Goal: Task Accomplishment & Management: Manage account settings

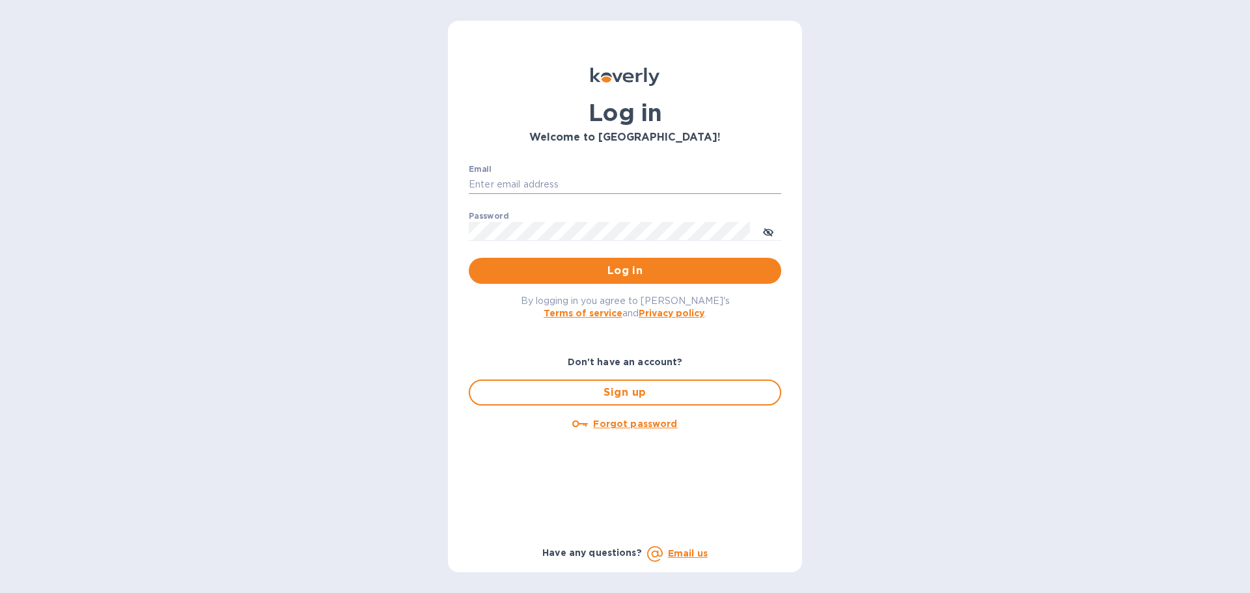
click at [496, 185] on input "Email" at bounding box center [625, 185] width 313 height 20
click at [527, 173] on div "Email ​" at bounding box center [625, 188] width 313 height 47
drag, startPoint x: 522, startPoint y: 183, endPoint x: 543, endPoint y: 185, distance: 21.6
click at [522, 183] on input "Email" at bounding box center [625, 185] width 313 height 20
type input "[PERSON_NAME][EMAIL_ADDRESS][PERSON_NAME][DOMAIN_NAME]"
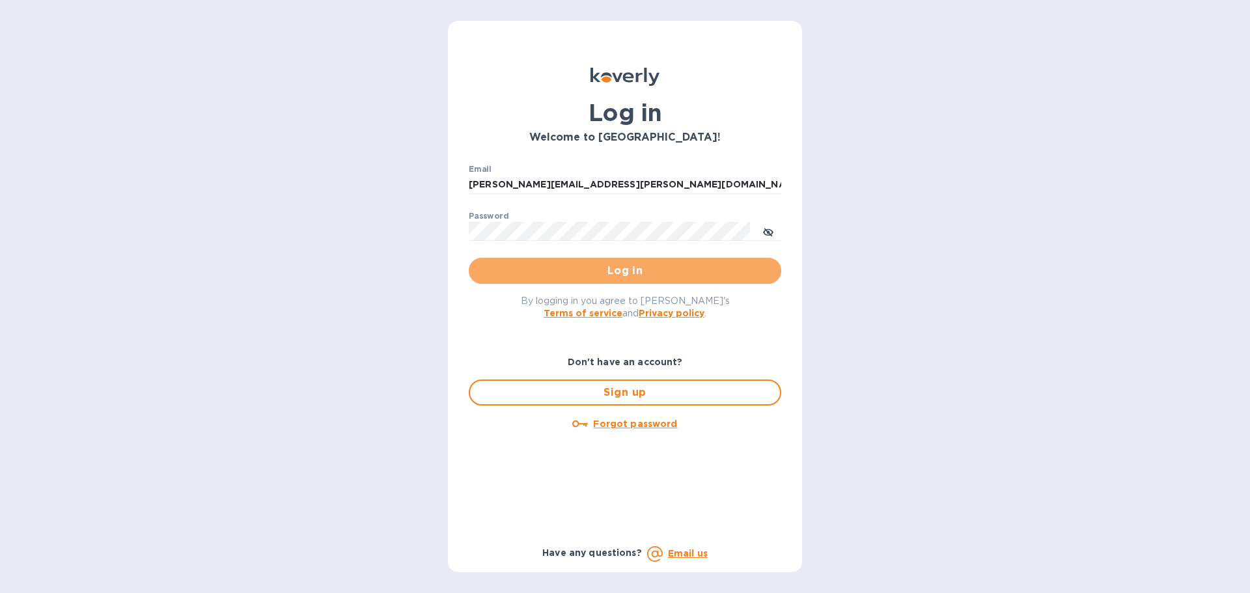
click at [630, 266] on span "Log in" at bounding box center [625, 271] width 292 height 16
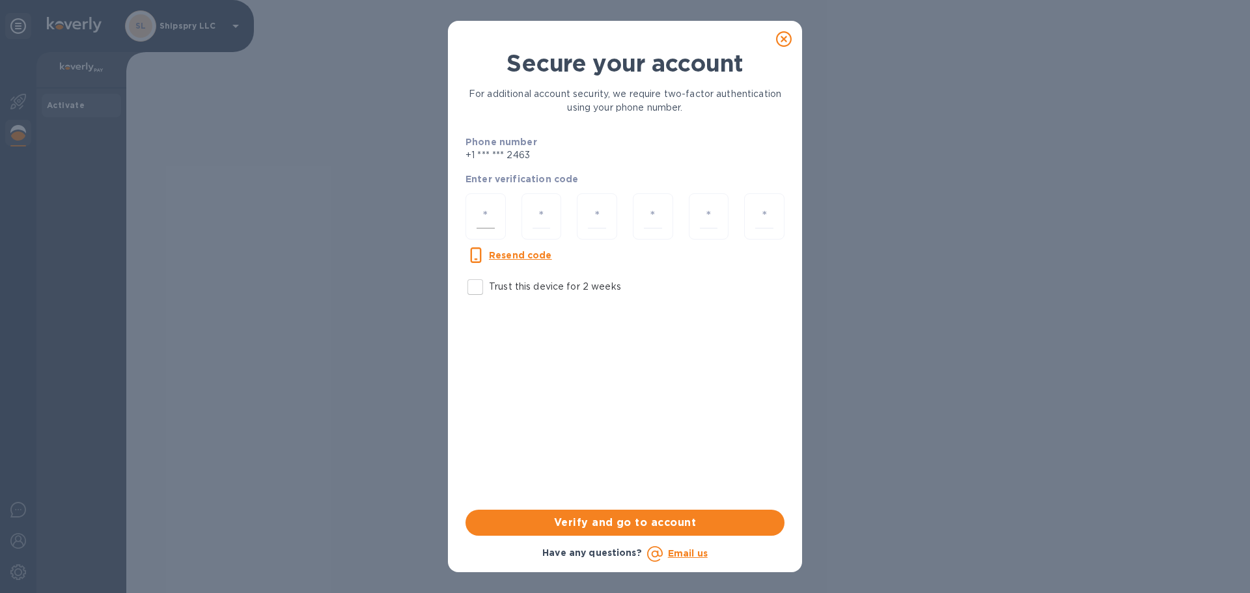
click at [468, 210] on div at bounding box center [486, 216] width 40 height 46
type input "8"
type input "4"
type input "3"
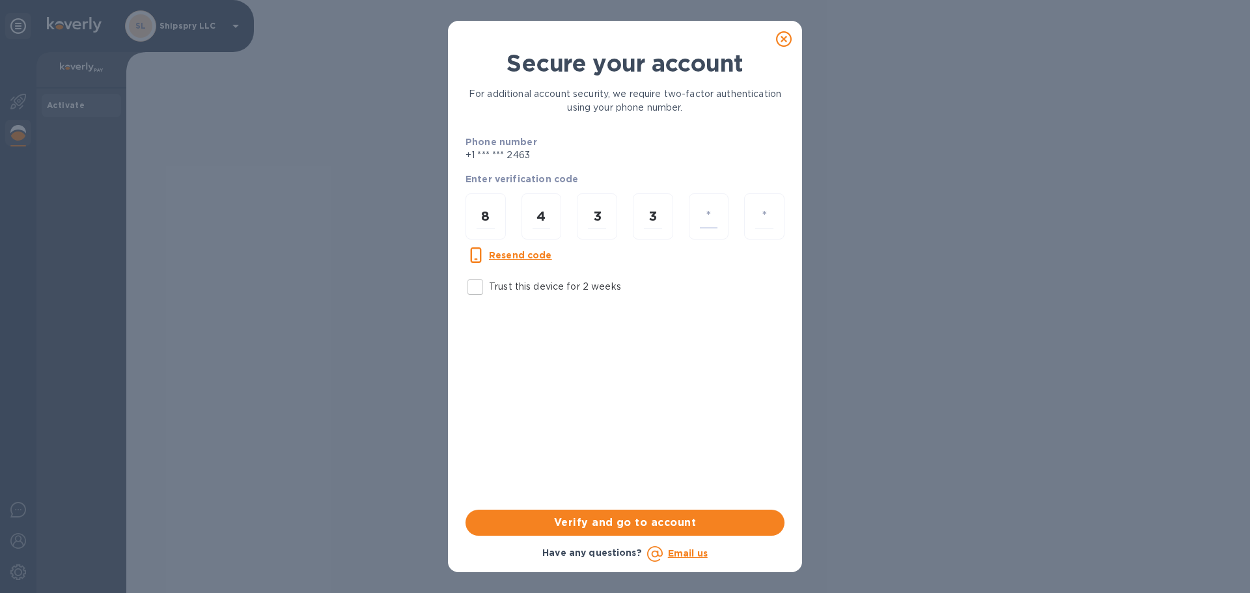
type input "9"
type input "8"
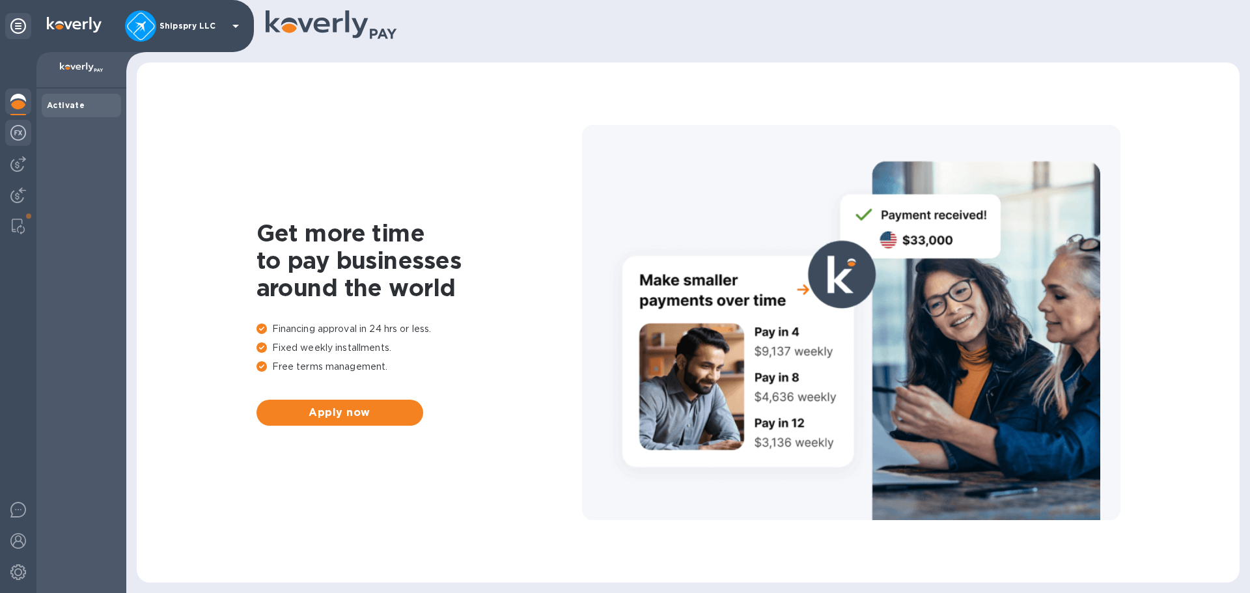
click at [21, 137] on img at bounding box center [18, 133] width 16 height 16
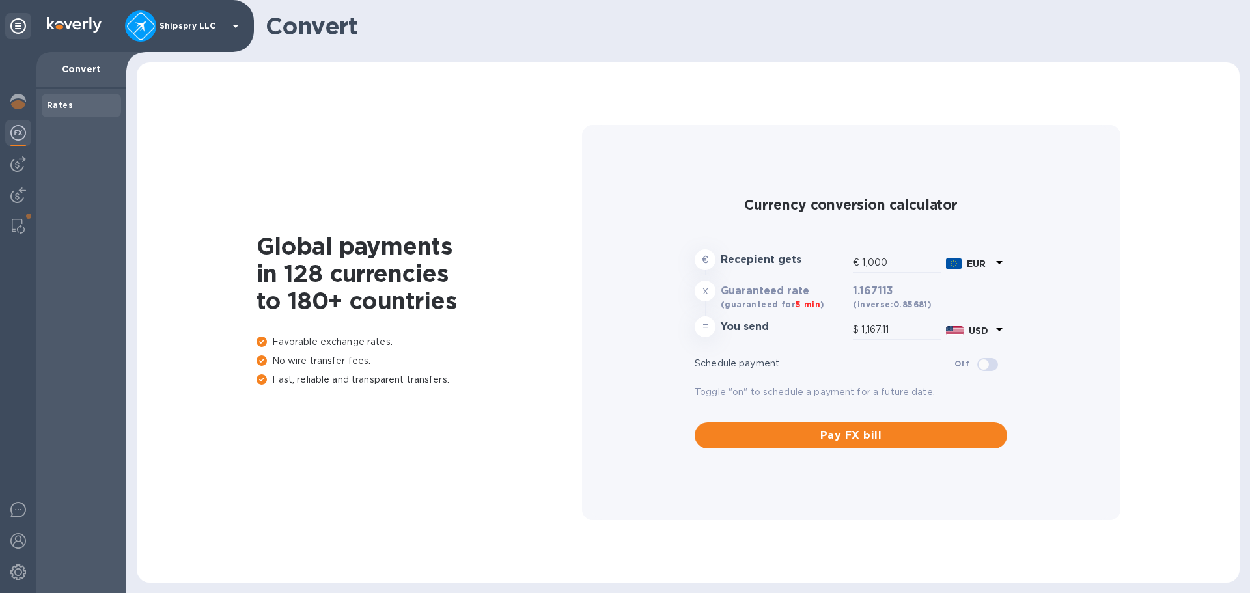
click at [996, 258] on icon at bounding box center [1000, 263] width 16 height 16
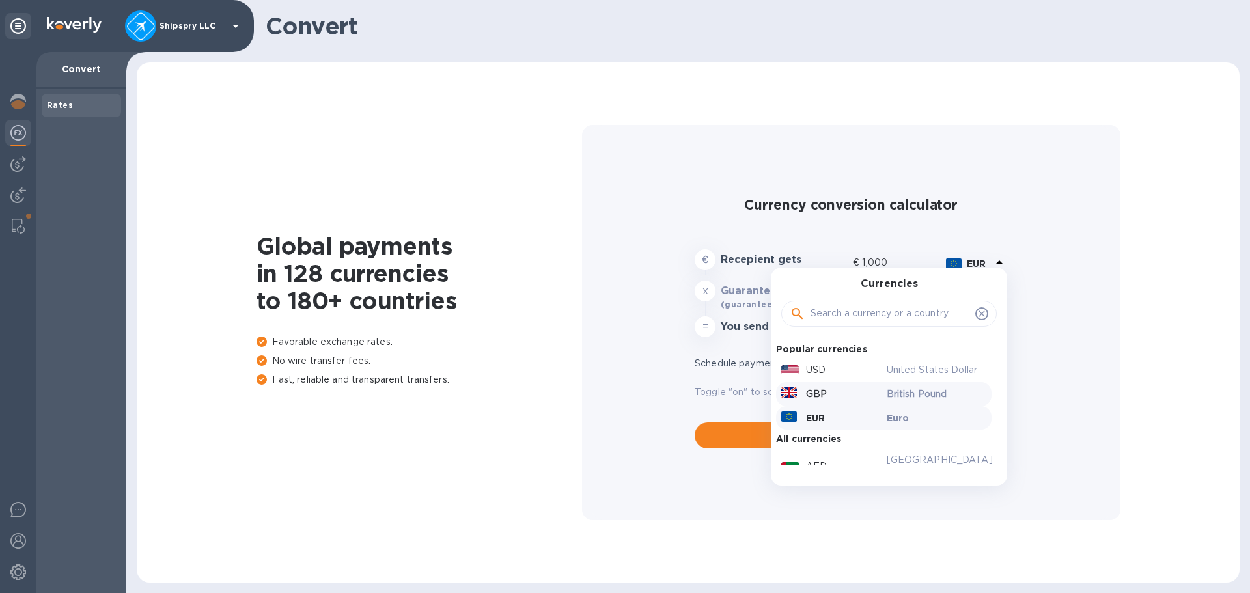
click at [891, 388] on p "British Pound" at bounding box center [937, 395] width 100 height 14
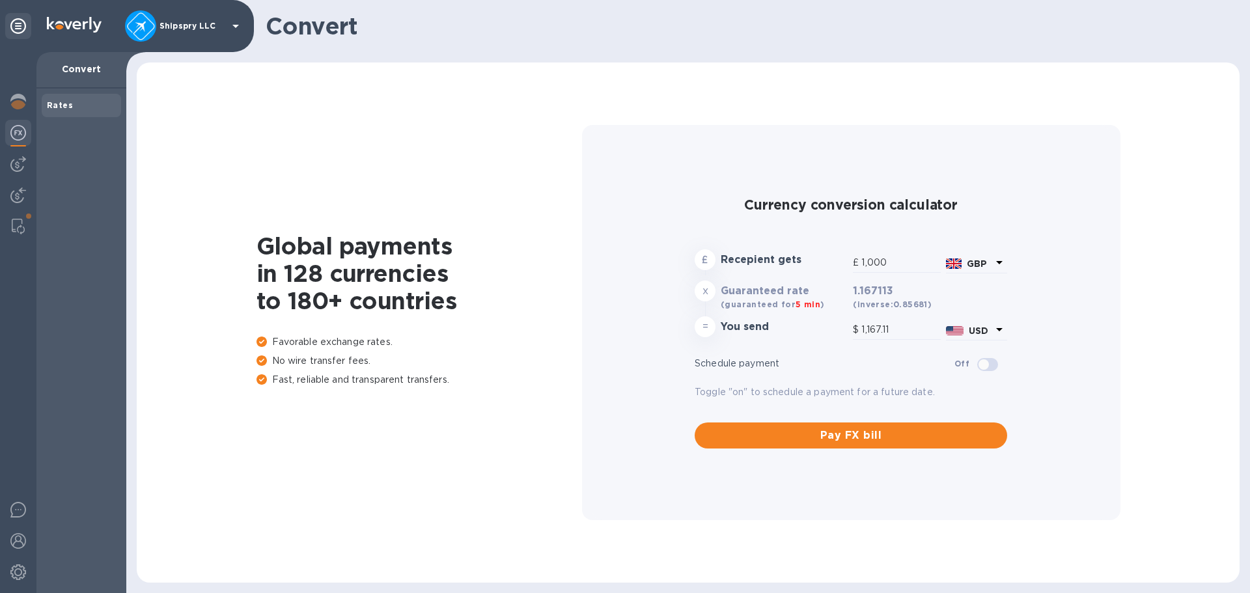
type input "1,348.74"
click at [907, 261] on input "1,000" at bounding box center [901, 263] width 79 height 20
drag, startPoint x: 907, startPoint y: 261, endPoint x: 818, endPoint y: 273, distance: 90.1
click at [818, 273] on div "£ Recepient gets £ 1,000 GBP" at bounding box center [851, 262] width 318 height 31
type input "1"
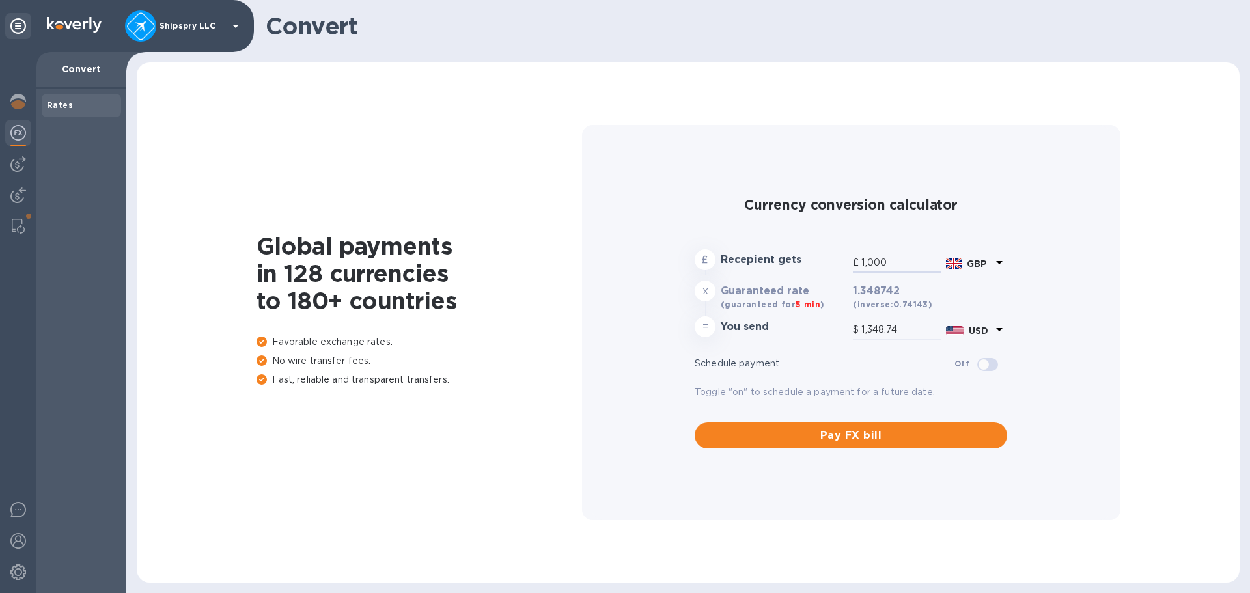
type input "1.35"
type input "13"
type input "17.53"
type input "1"
type input "1.35"
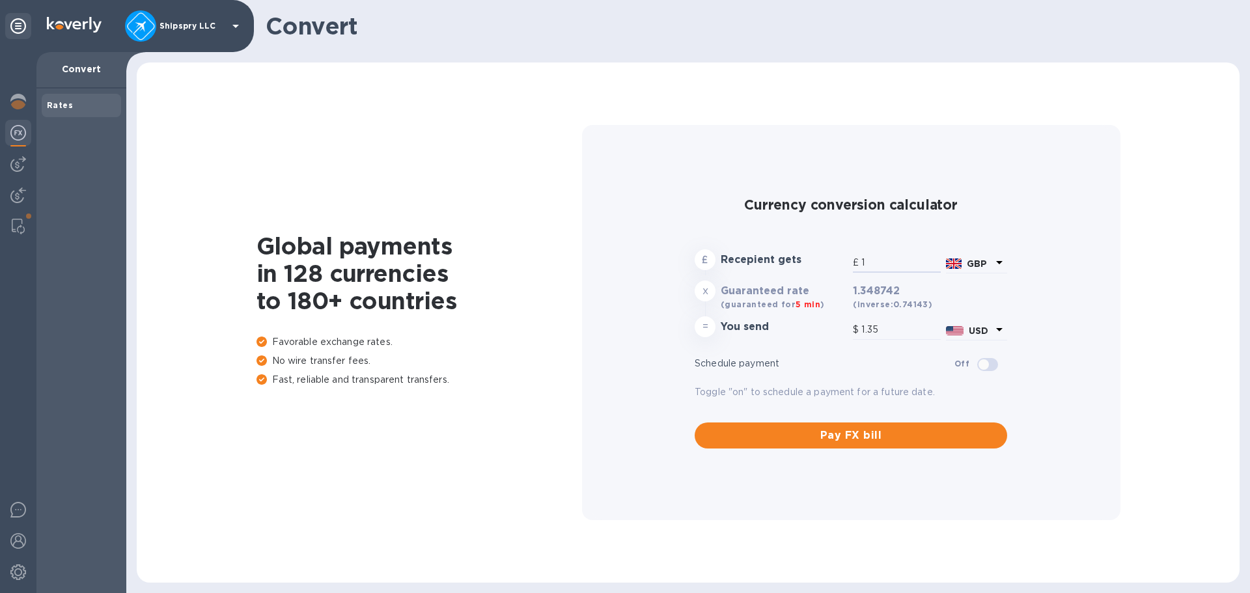
type input "11"
type input "14.84"
type input "113"
type input "152.41"
type input "1,137"
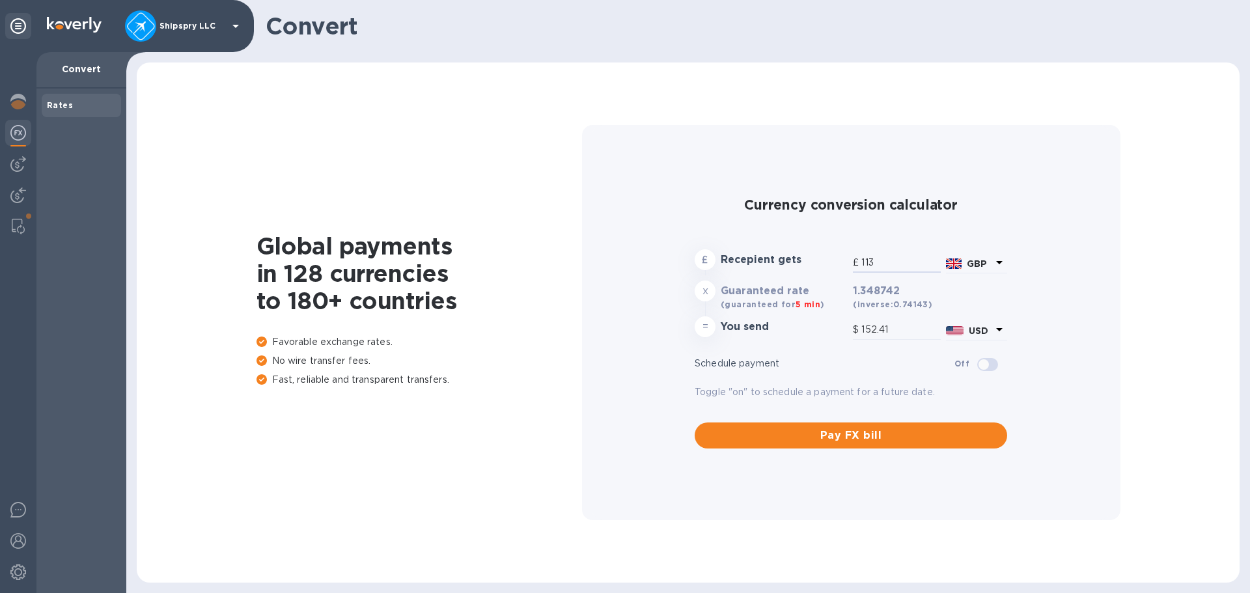
type input "1,533.52"
type input "1,137.5"
type input "1,534.19"
type input "1,137.50"
click at [1181, 274] on div "Global payments in 128 currencies to 180+ countries Favorable exchange rates. N…" at bounding box center [688, 323] width 1077 height 494
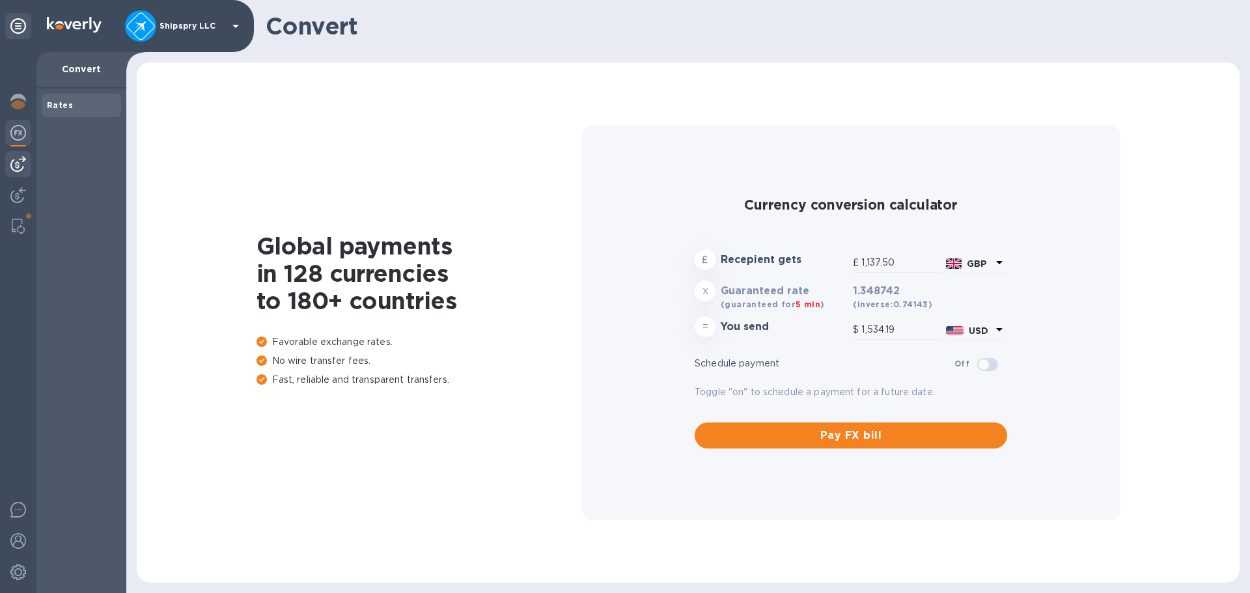
click at [18, 162] on img at bounding box center [18, 164] width 16 height 16
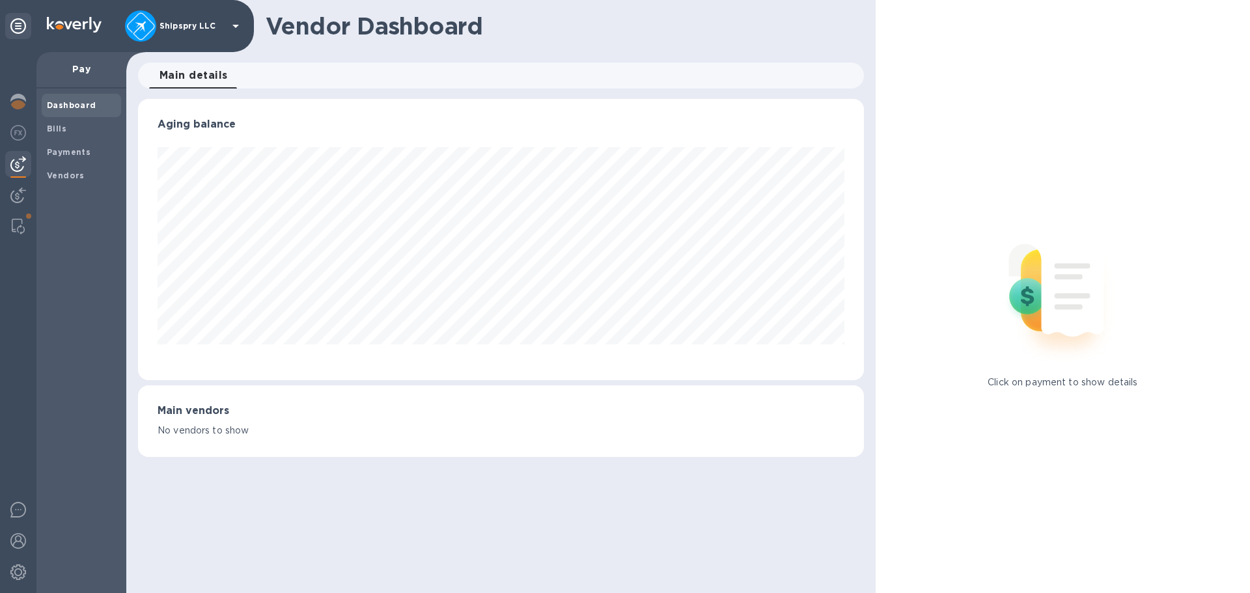
scroll to position [281, 726]
click at [65, 126] on span "Bills" at bounding box center [81, 128] width 69 height 13
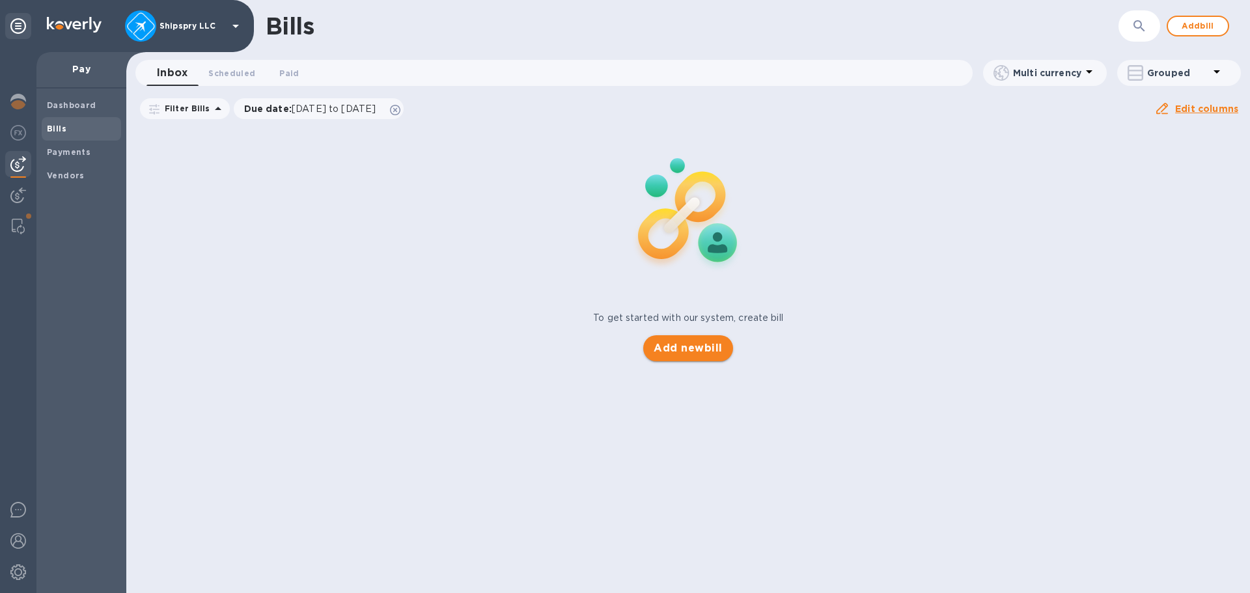
click at [691, 351] on span "Add new bill" at bounding box center [688, 349] width 68 height 16
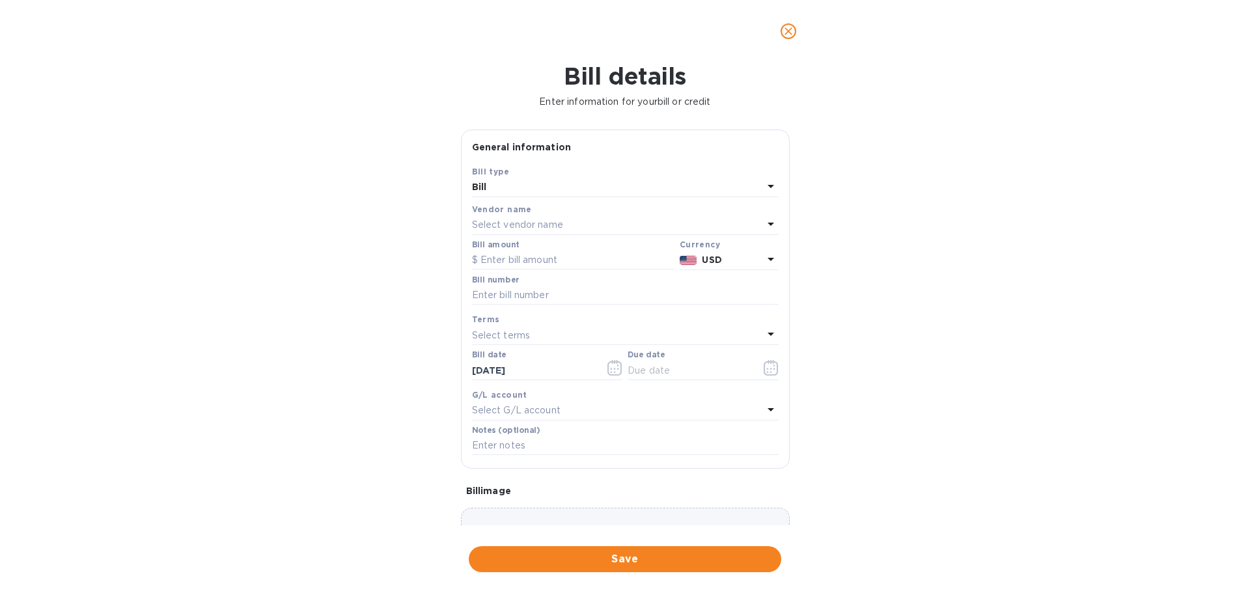
click at [558, 225] on p "Select vendor name" at bounding box center [517, 225] width 91 height 14
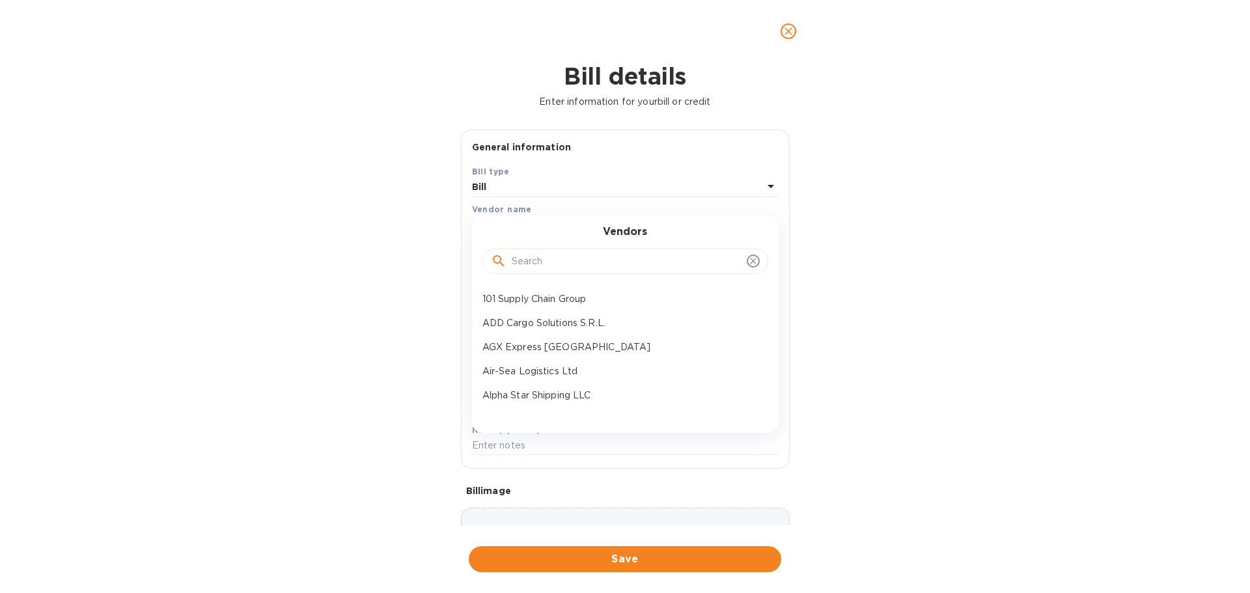
click at [548, 264] on input "text" at bounding box center [627, 262] width 230 height 20
type input "cgate"
click at [554, 321] on p "CGATE Logistics UK Ltd" at bounding box center [620, 324] width 275 height 14
type input "[DATE]"
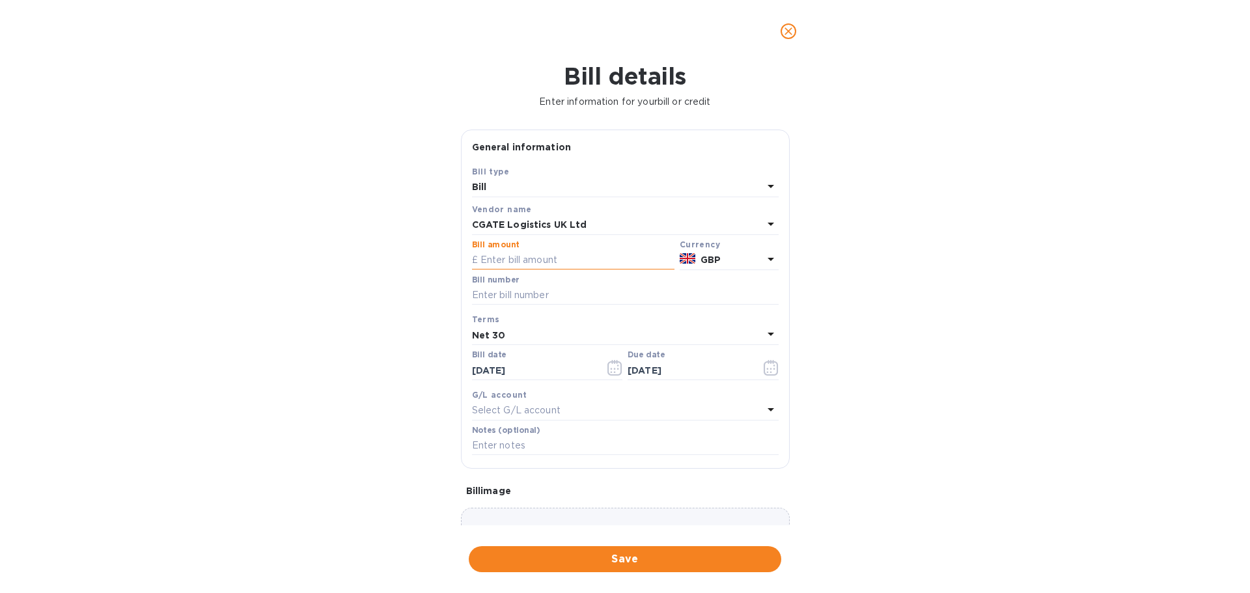
click at [539, 255] on input "text" at bounding box center [573, 261] width 203 height 20
click at [712, 261] on b "GBP" at bounding box center [711, 260] width 20 height 10
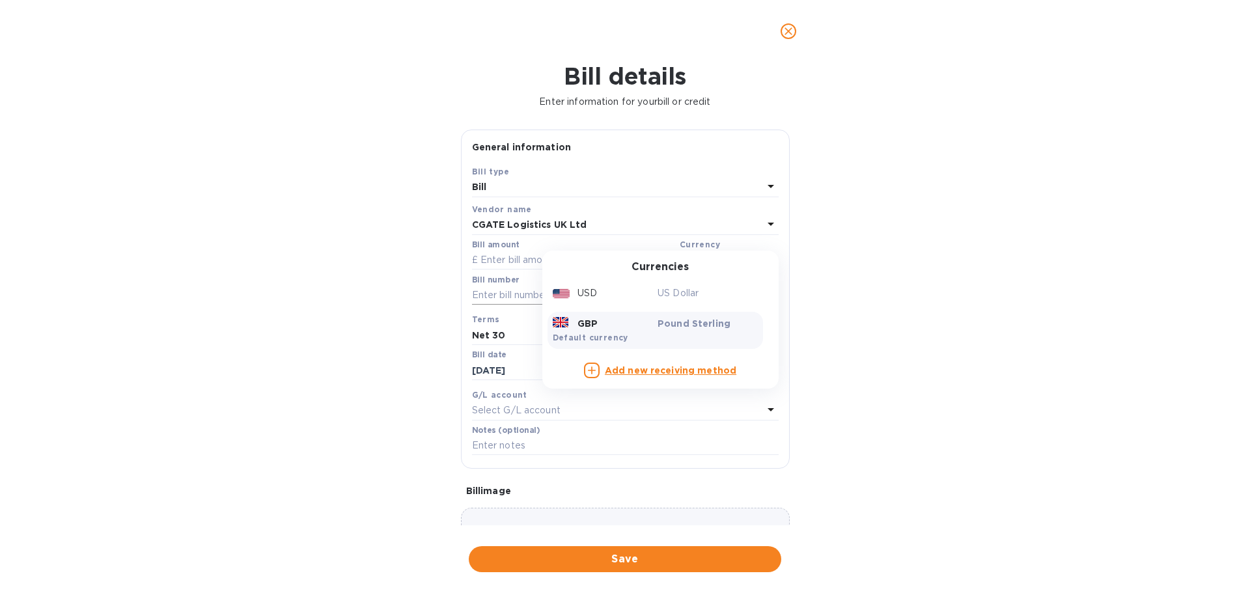
click at [619, 292] on div "USD" at bounding box center [603, 293] width 106 height 19
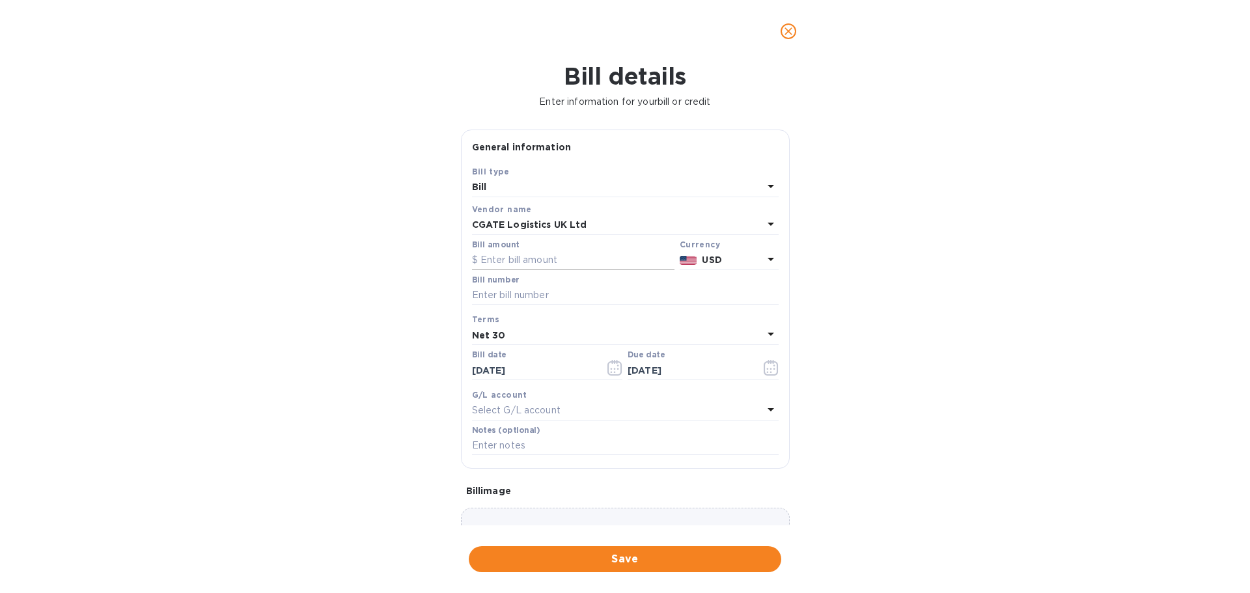
drag, startPoint x: 491, startPoint y: 259, endPoint x: 502, endPoint y: 259, distance: 11.1
click at [490, 258] on input "text" at bounding box center [573, 261] width 203 height 20
type input "799.68"
type input "30005305"
click at [546, 369] on input "[DATE]" at bounding box center [533, 371] width 123 height 20
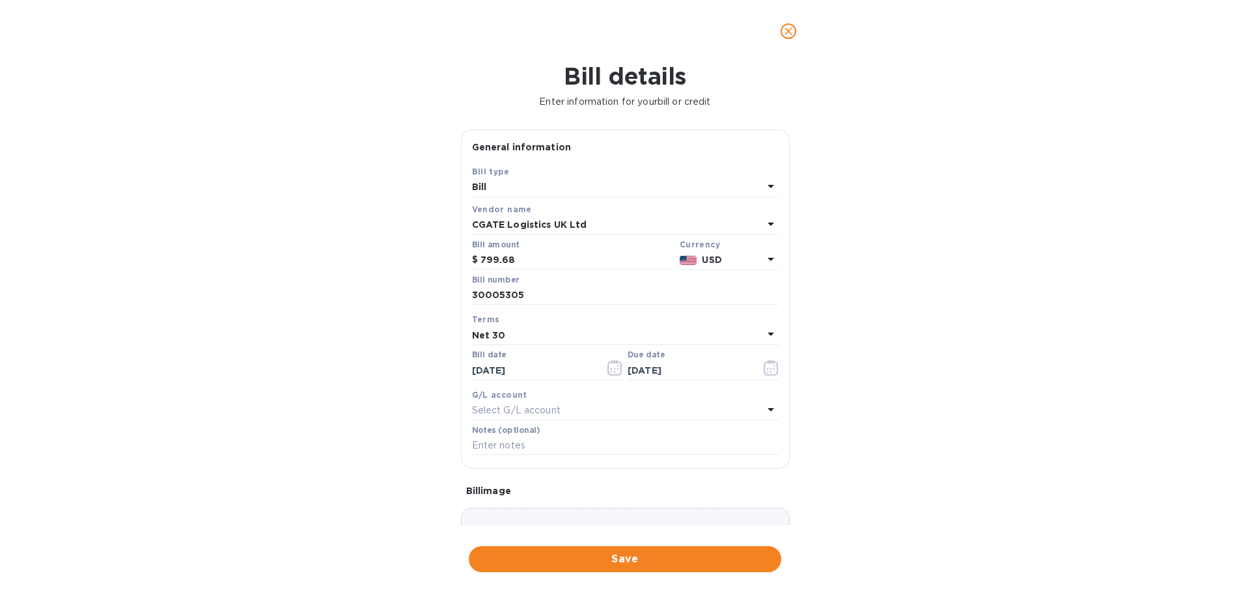
click at [537, 408] on p "Select G/L account" at bounding box center [516, 411] width 89 height 14
drag, startPoint x: 537, startPoint y: 487, endPoint x: 548, endPoint y: 487, distance: 10.4
click at [538, 487] on p "Accounts Payable" at bounding box center [620, 485] width 275 height 14
drag, startPoint x: 920, startPoint y: 414, endPoint x: 904, endPoint y: 405, distance: 18.7
click at [920, 413] on div "Bill details Enter information for your bill or credit General information Save…" at bounding box center [625, 328] width 1250 height 531
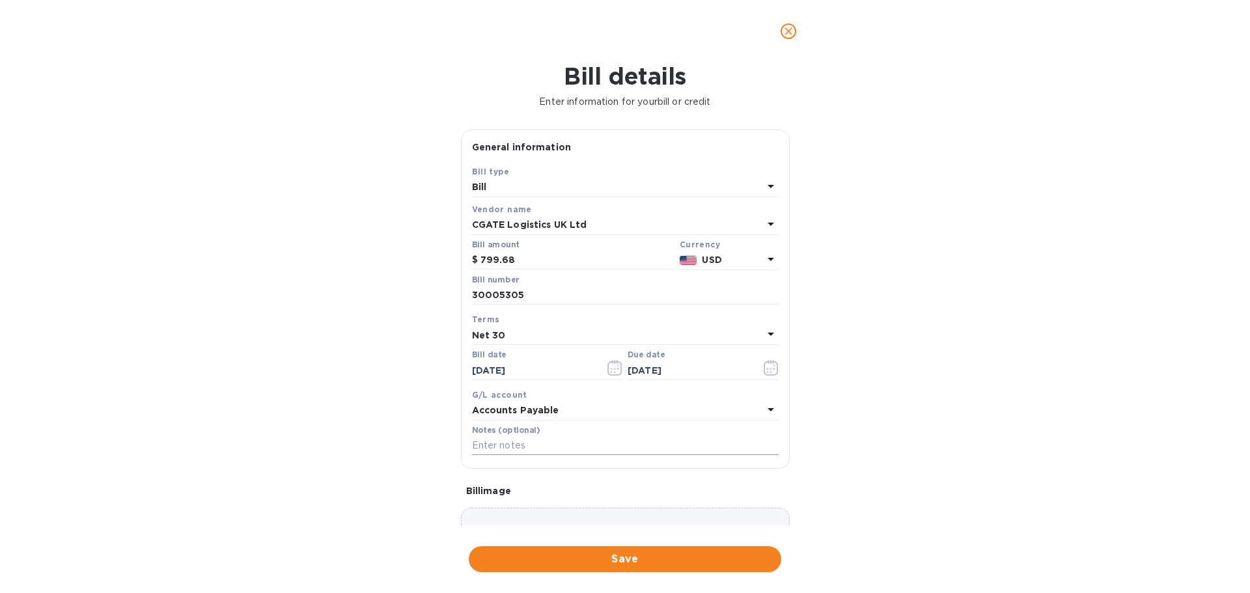
click at [552, 444] on input "text" at bounding box center [625, 446] width 307 height 20
type input "Shipment 39632"
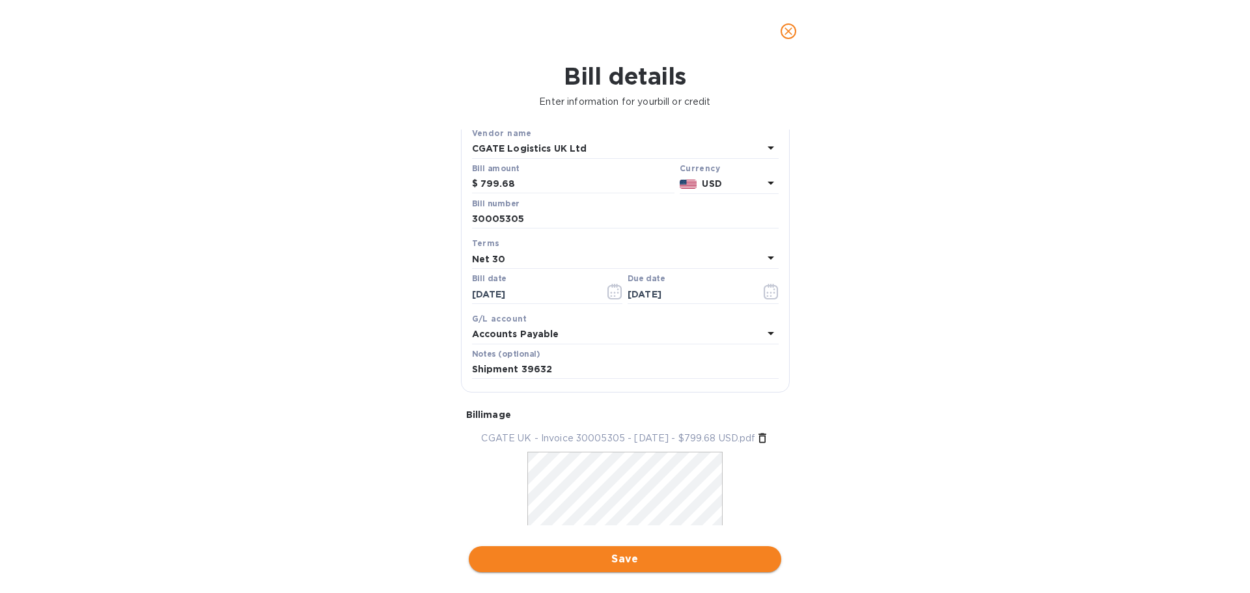
click at [655, 561] on span "Save" at bounding box center [625, 560] width 292 height 16
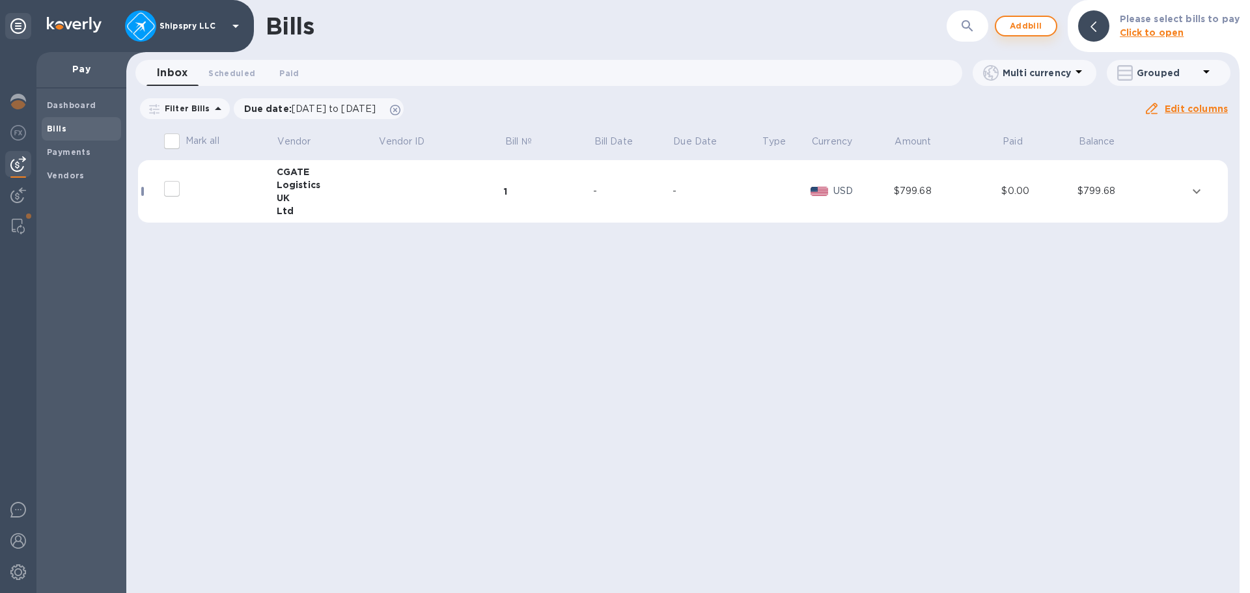
click at [1046, 26] on span "Add bill" at bounding box center [1026, 26] width 39 height 16
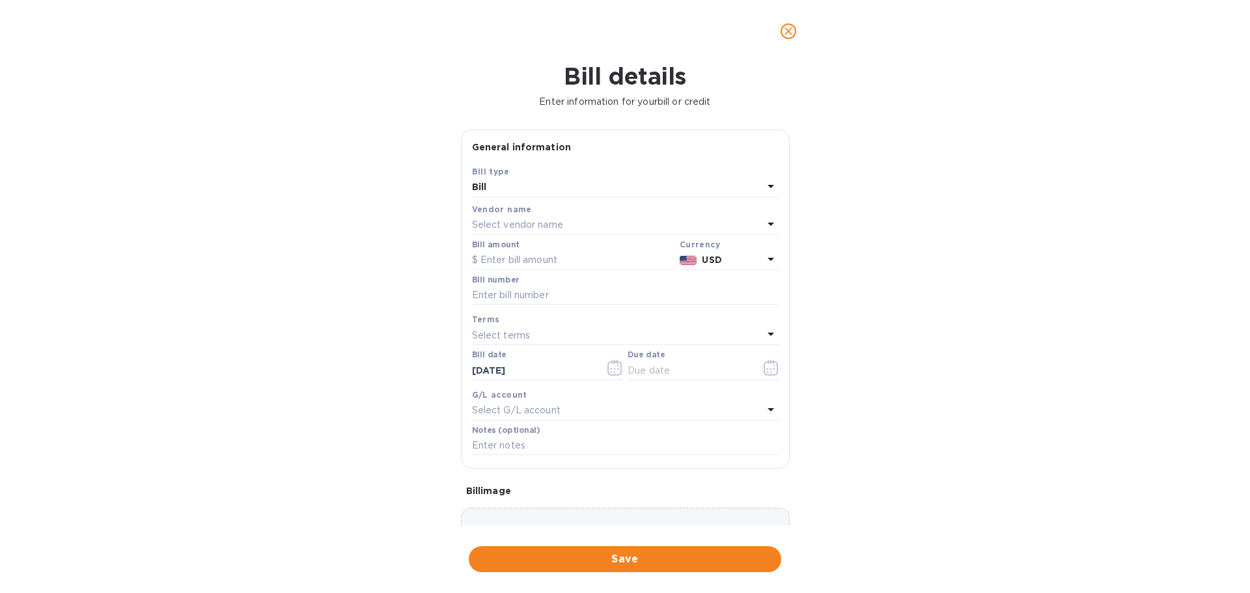
click at [505, 225] on p "Select vendor name" at bounding box center [517, 225] width 91 height 14
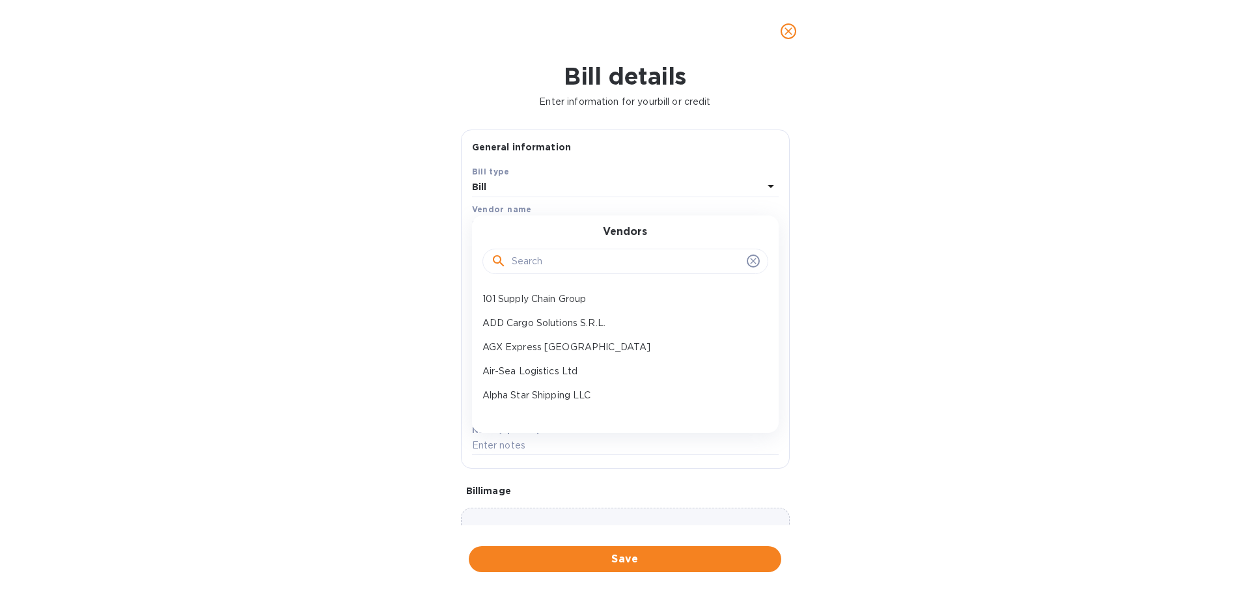
click at [543, 263] on input "text" at bounding box center [627, 262] width 230 height 20
type input "cgate"
click at [537, 322] on p "CGATE Logistics UK Ltd" at bounding box center [620, 324] width 275 height 14
type input "[DATE]"
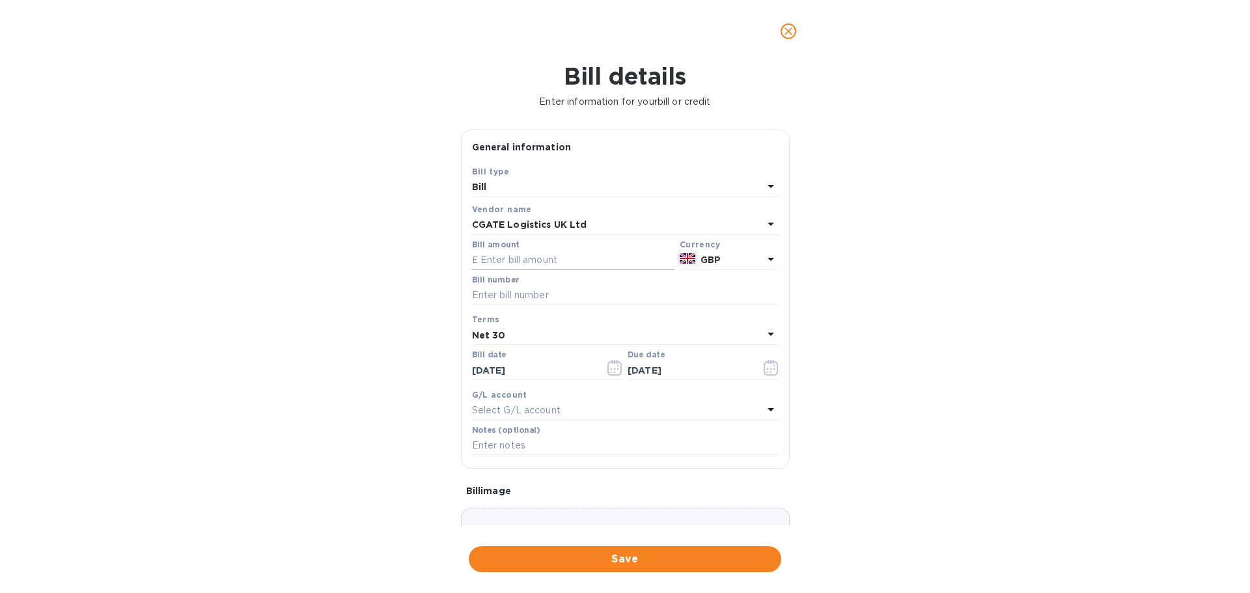
click at [520, 260] on input "text" at bounding box center [573, 261] width 203 height 20
click at [739, 264] on p "GBP" at bounding box center [732, 260] width 63 height 14
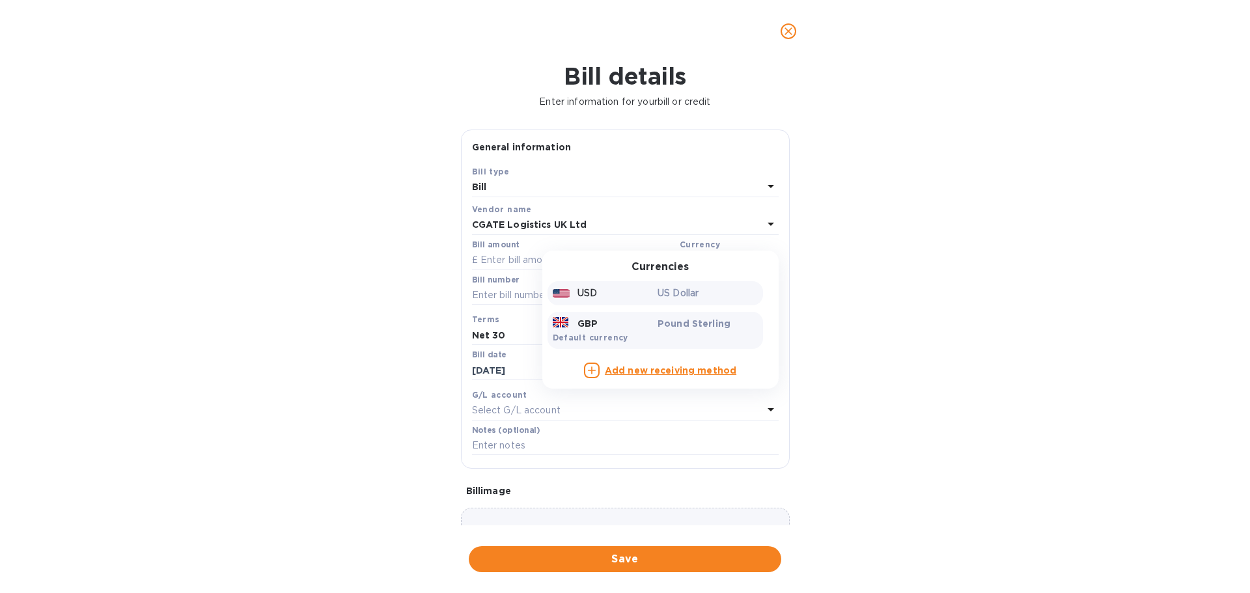
click at [638, 304] on div "USD US Dollar" at bounding box center [656, 293] width 216 height 24
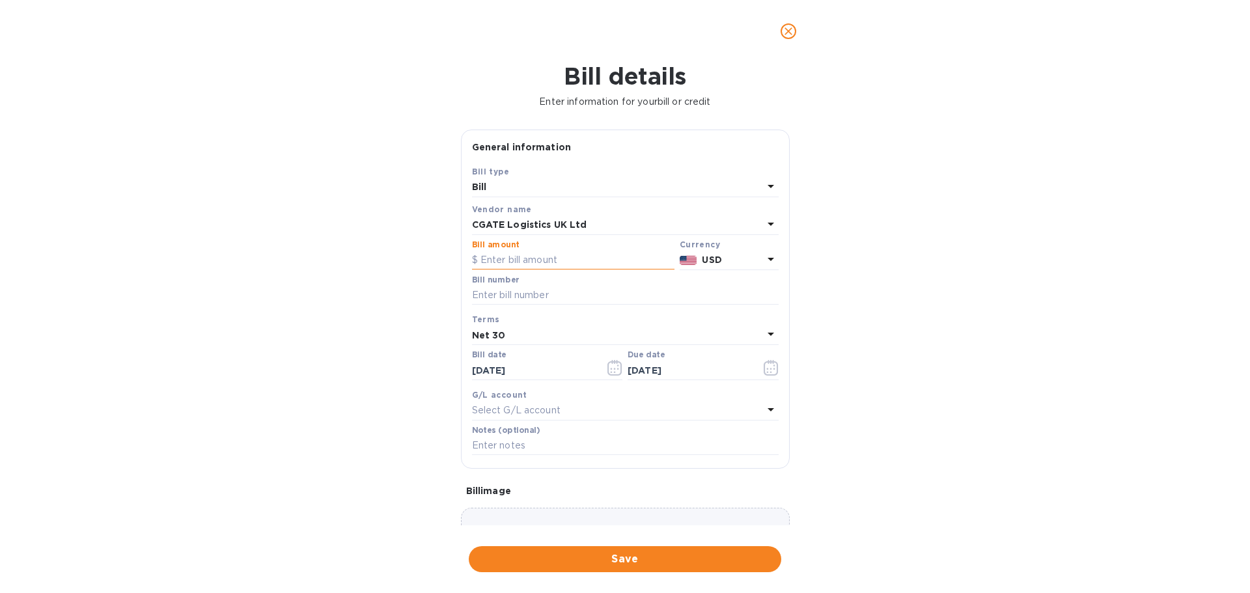
click at [490, 267] on input "text" at bounding box center [573, 261] width 203 height 20
drag, startPoint x: 509, startPoint y: 258, endPoint x: 496, endPoint y: 263, distance: 14.0
click at [509, 258] on input "text" at bounding box center [573, 261] width 203 height 20
type input "78.39"
type input "30005304"
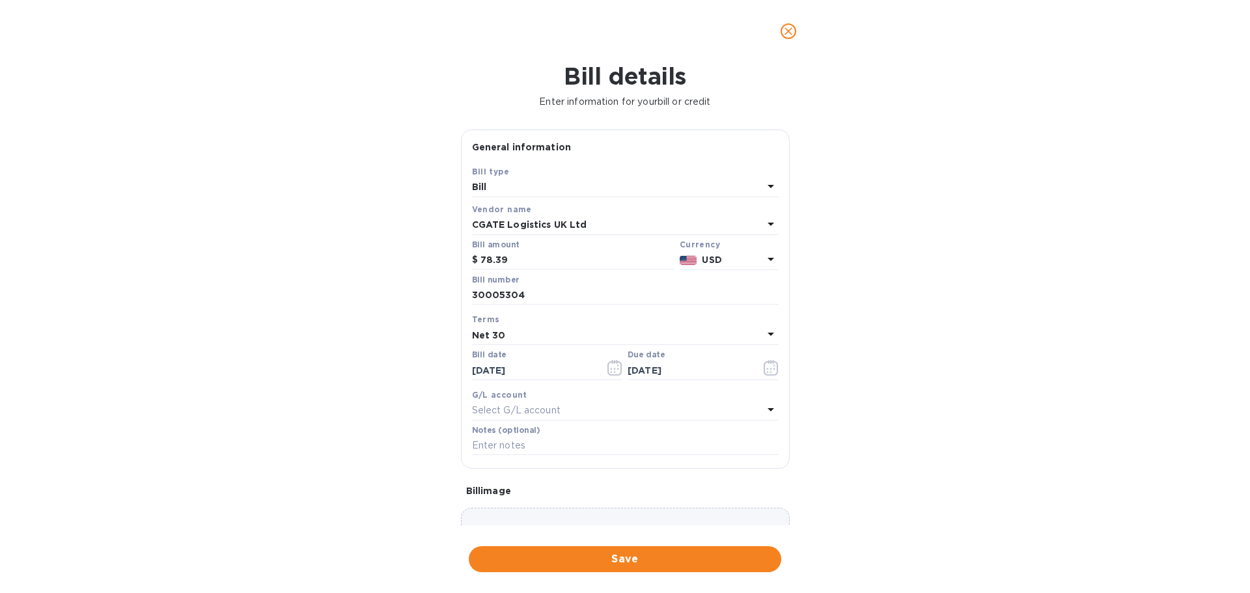
click at [537, 416] on p "Select G/L account" at bounding box center [516, 411] width 89 height 14
click at [533, 484] on p "Accounts Payable" at bounding box center [620, 485] width 275 height 14
click at [561, 448] on input "text" at bounding box center [625, 446] width 307 height 20
drag, startPoint x: 516, startPoint y: 448, endPoint x: 552, endPoint y: 453, distance: 36.2
click at [517, 449] on input "Shipment" at bounding box center [625, 446] width 307 height 20
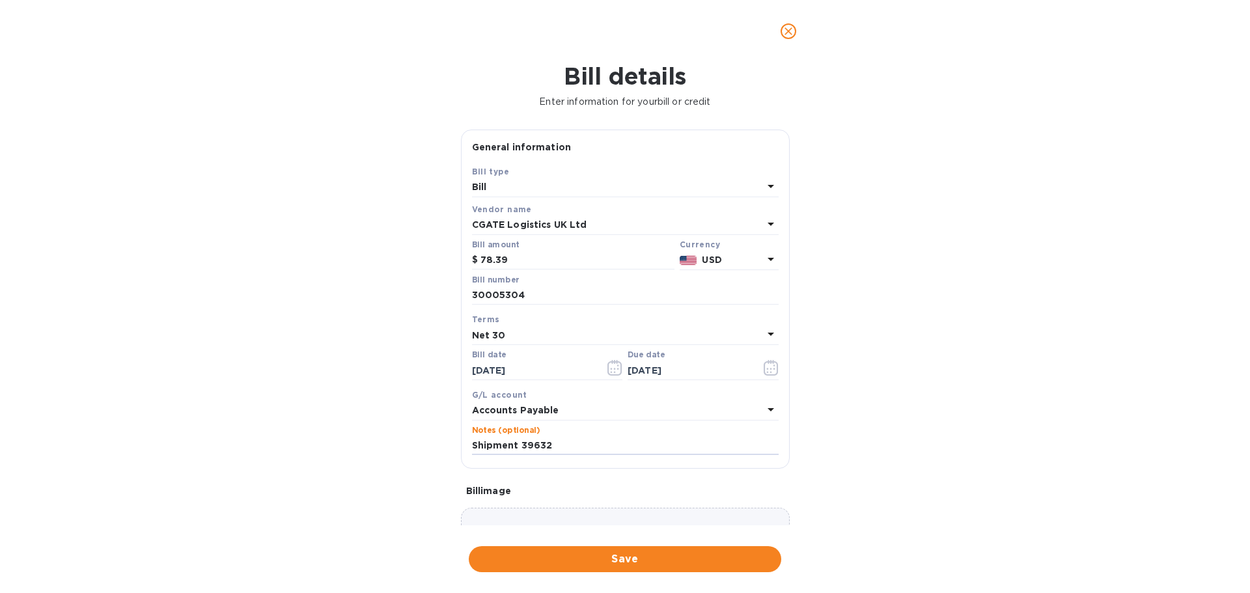
scroll to position [92, 0]
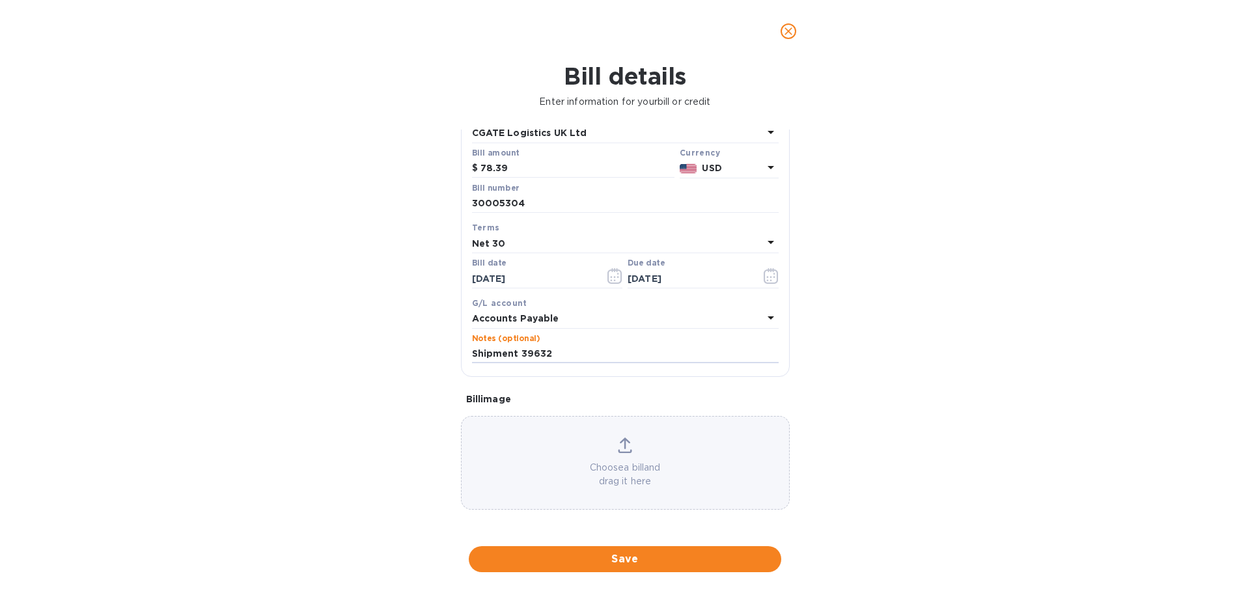
type input "Shipment 39632"
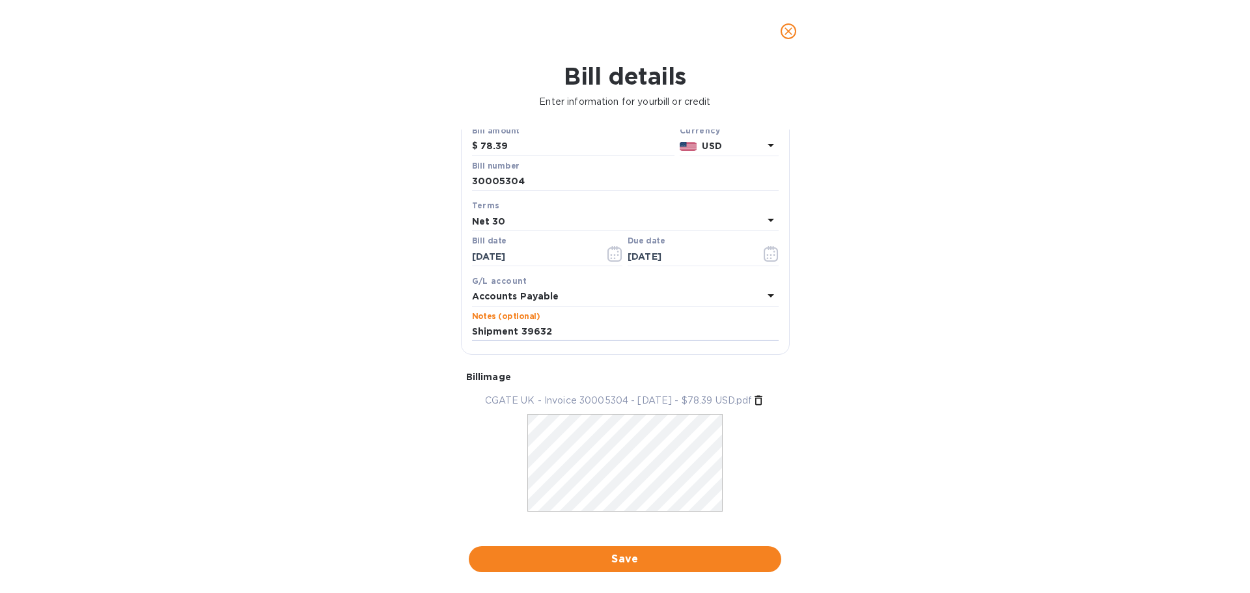
scroll to position [132, 0]
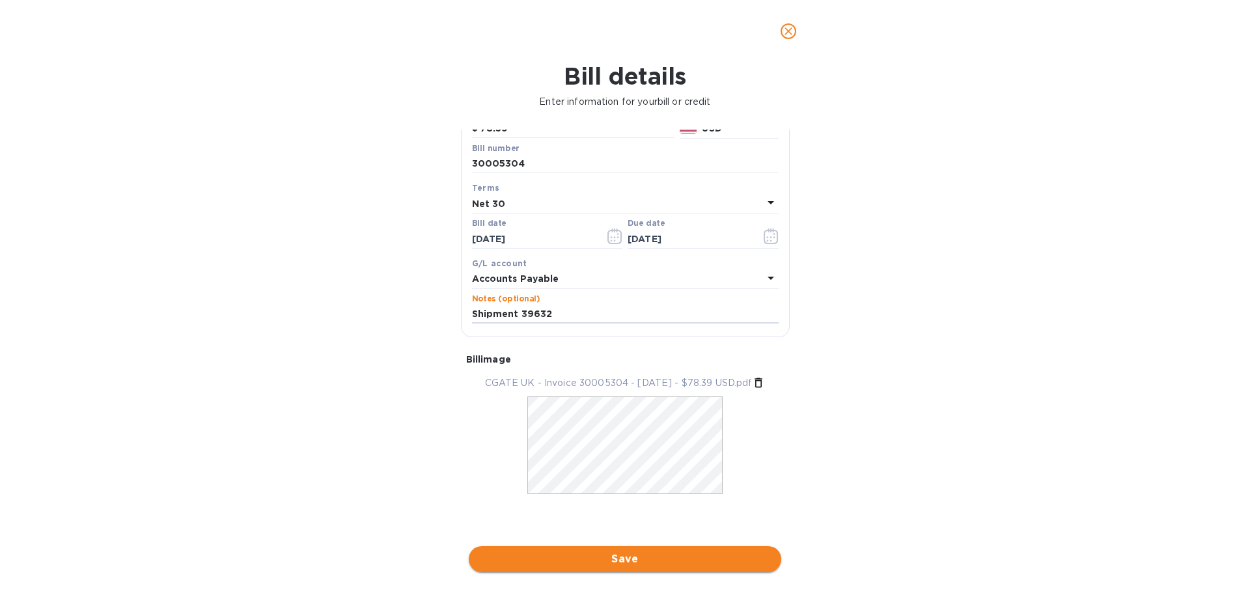
click at [655, 552] on span "Save" at bounding box center [625, 560] width 292 height 16
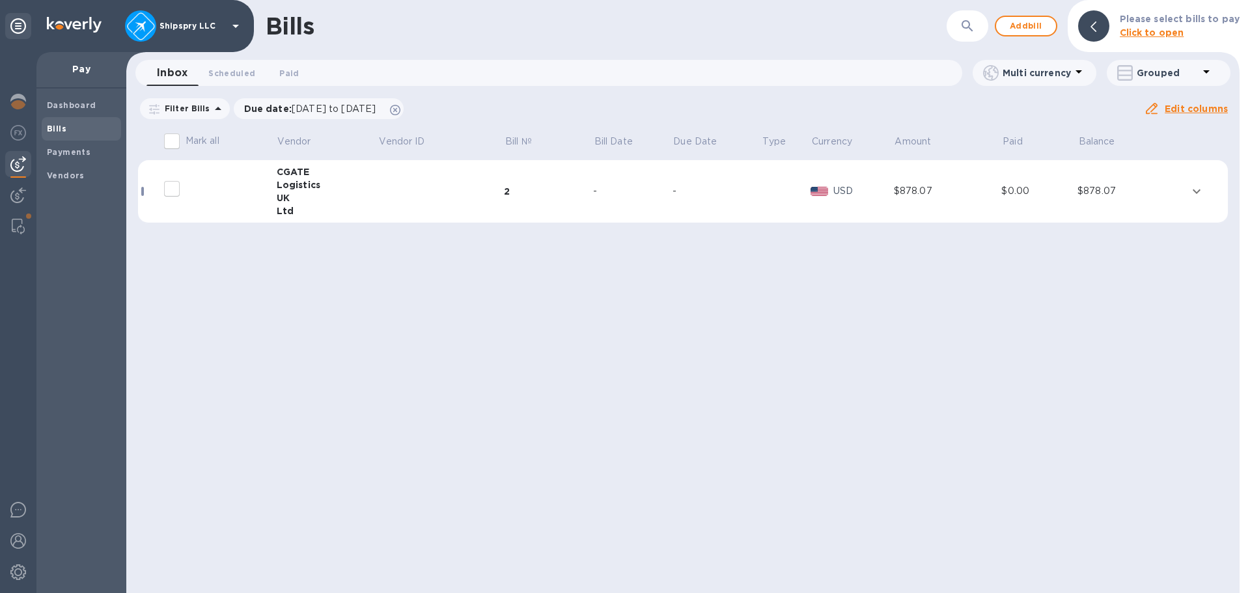
click at [638, 189] on div "-" at bounding box center [632, 191] width 79 height 14
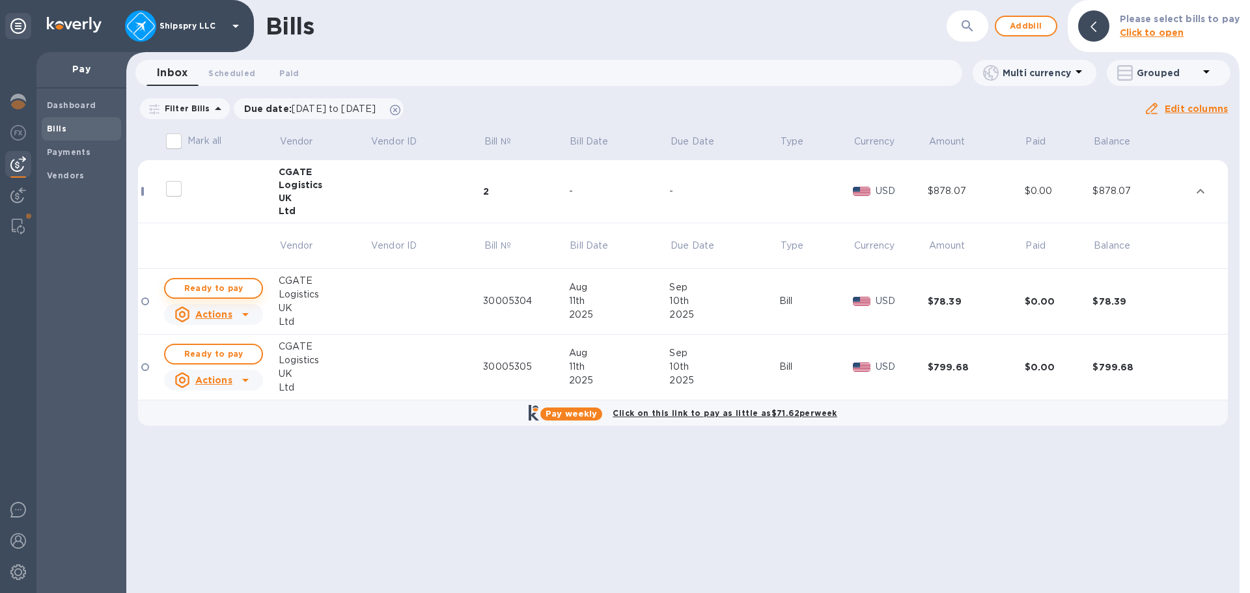
click at [233, 288] on span "Ready to pay" at bounding box center [214, 289] width 76 height 16
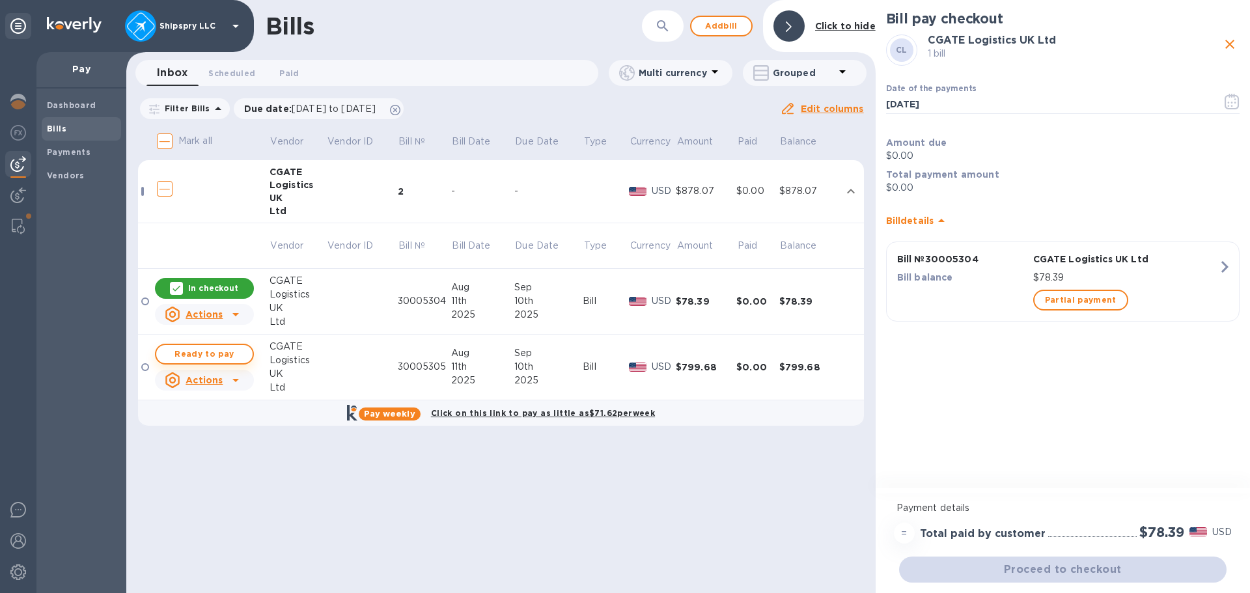
click at [227, 353] on span "Ready to pay" at bounding box center [205, 354] width 76 height 16
checkbox input "true"
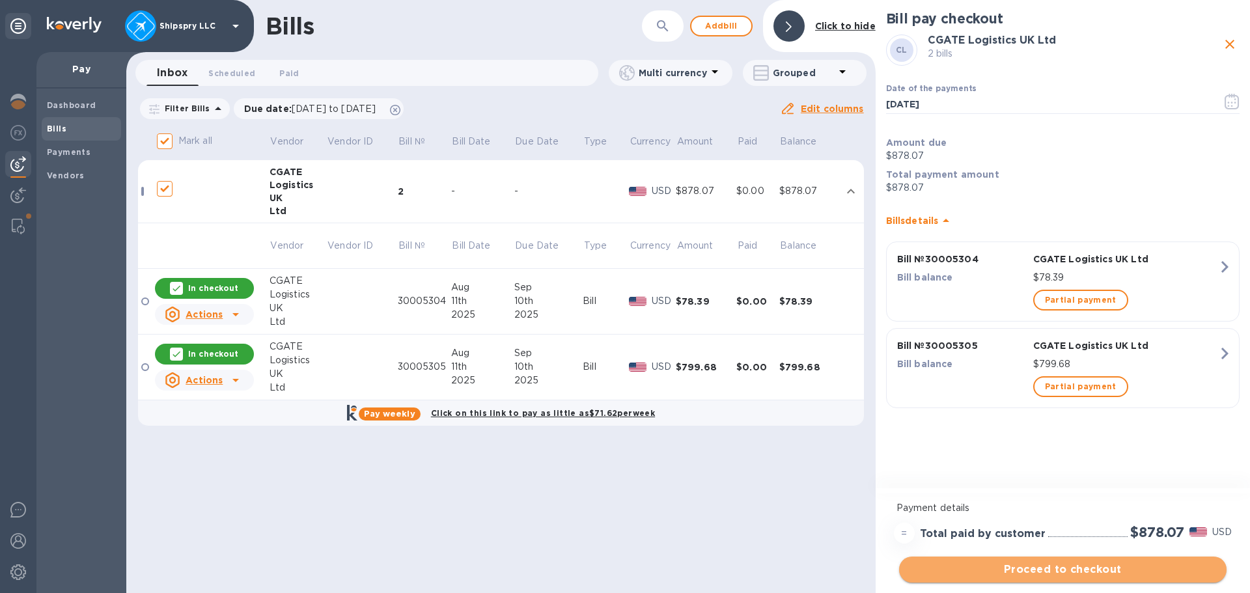
click at [1051, 565] on span "Proceed to checkout" at bounding box center [1063, 570] width 307 height 16
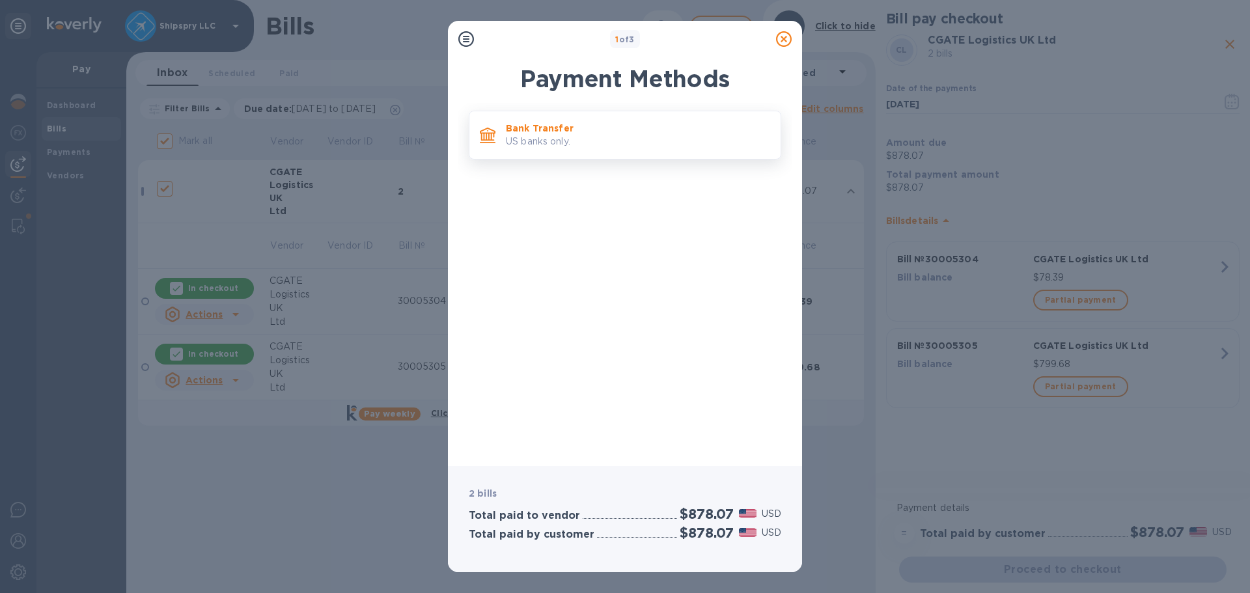
click at [589, 118] on div "Bank Transfer US banks only." at bounding box center [638, 135] width 275 height 37
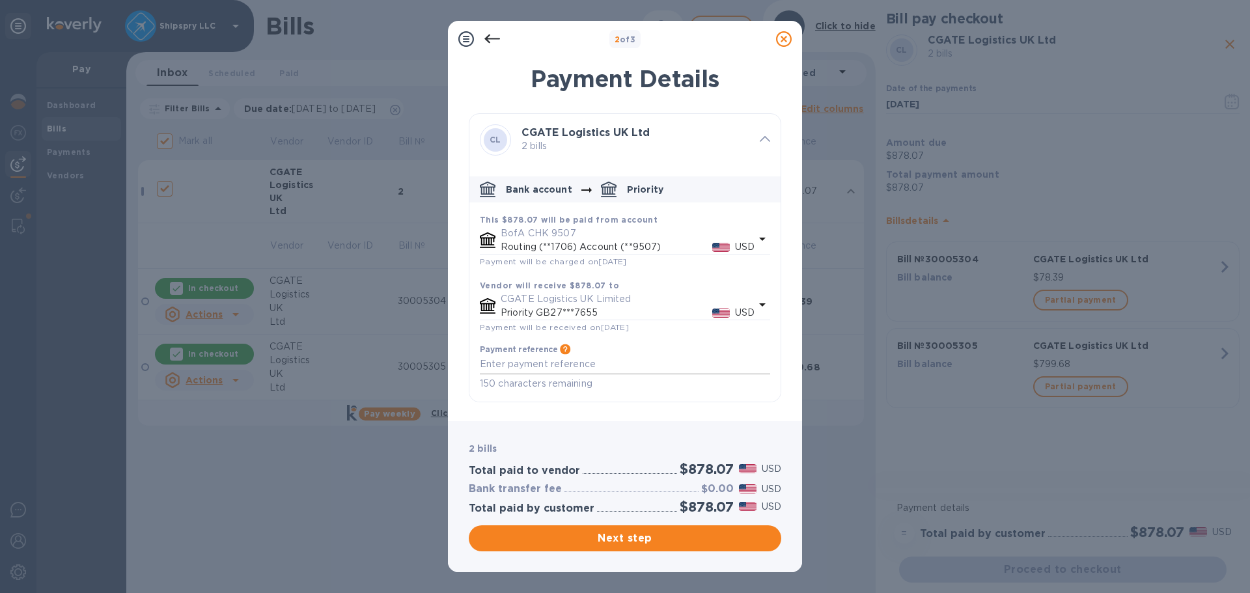
drag, startPoint x: 524, startPoint y: 358, endPoint x: 530, endPoint y: 374, distance: 17.1
click at [523, 358] on div "x" at bounding box center [625, 365] width 290 height 20
type textarea "Inv 30005304 30005305"
click at [601, 417] on div "Payment Details CL CGATE Logistics UK Ltd 2 bills Bank account Priority This $8…" at bounding box center [625, 235] width 354 height 372
click at [634, 533] on span "Next step" at bounding box center [625, 539] width 292 height 16
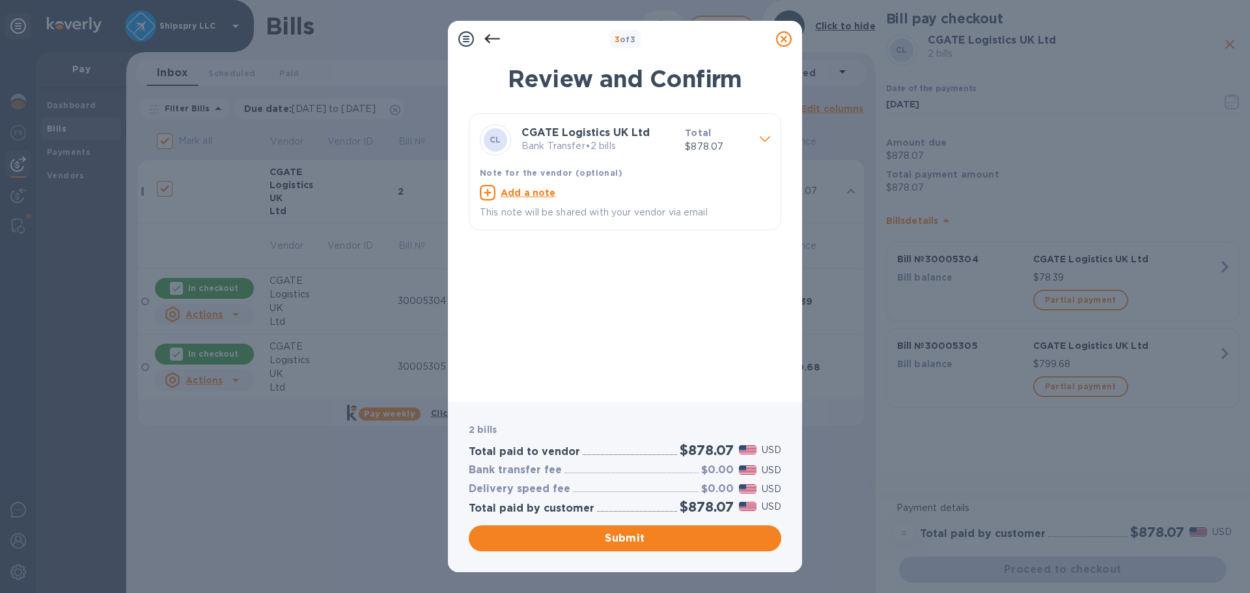
click at [516, 190] on u "Add a note" at bounding box center [528, 193] width 55 height 10
click at [541, 196] on textarea at bounding box center [615, 194] width 270 height 11
type textarea "Inv 30005304 3005305"
drag, startPoint x: 568, startPoint y: 190, endPoint x: 580, endPoint y: 232, distance: 43.5
click at [568, 192] on textarea "Inv 30005304 3005305" at bounding box center [615, 194] width 270 height 11
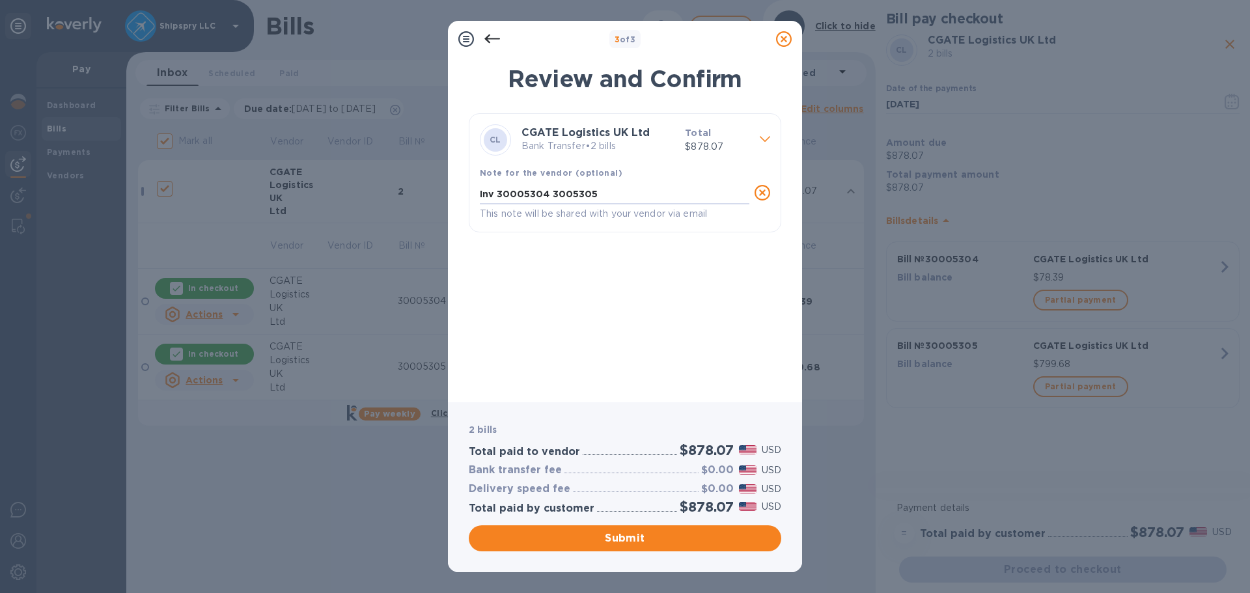
type textarea "Inv 30005304 30005305"
click at [619, 545] on span "Submit" at bounding box center [625, 539] width 292 height 16
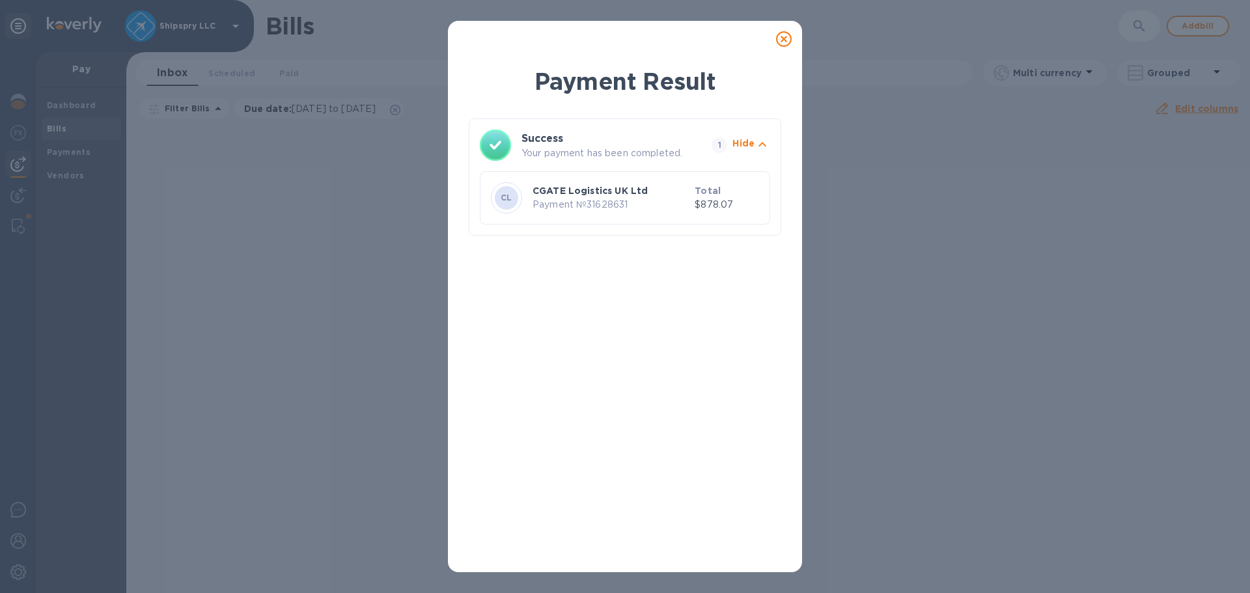
click at [782, 37] on icon at bounding box center [784, 39] width 16 height 16
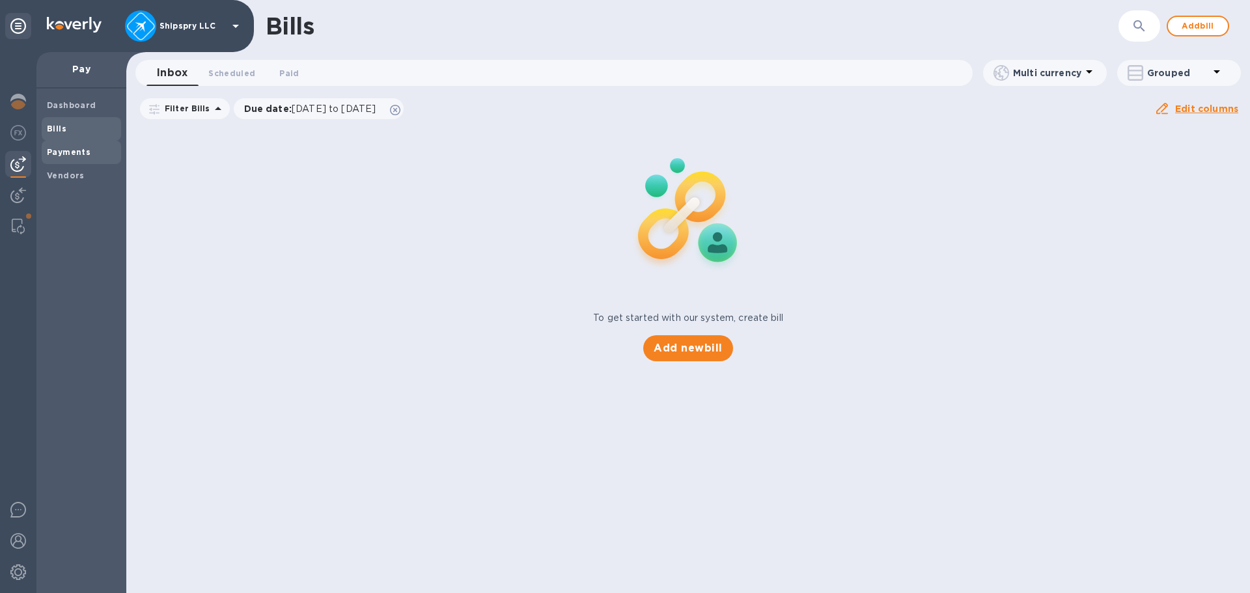
click at [76, 153] on b "Payments" at bounding box center [69, 152] width 44 height 10
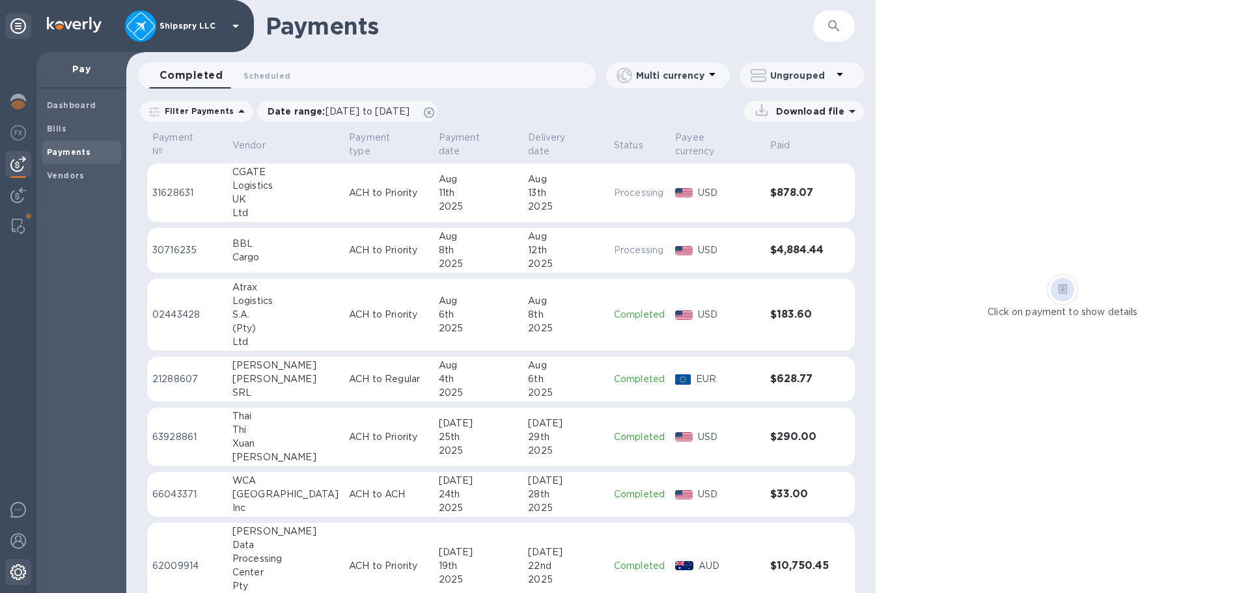
click at [7, 569] on div at bounding box center [18, 573] width 26 height 29
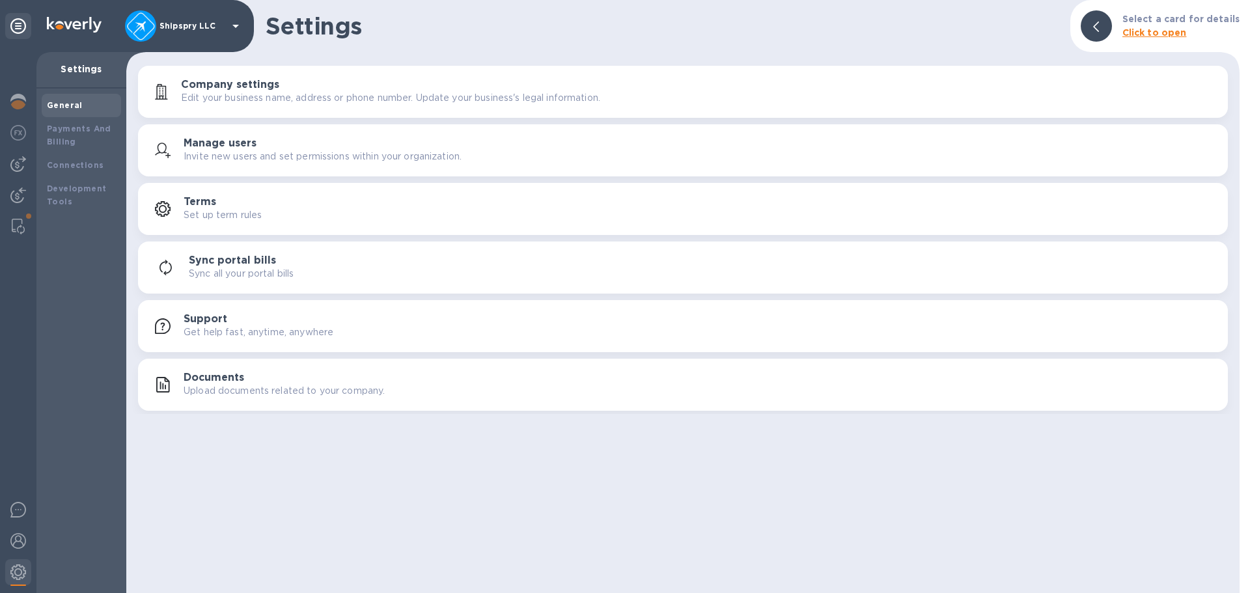
click at [236, 89] on h3 "Company settings" at bounding box center [230, 85] width 98 height 12
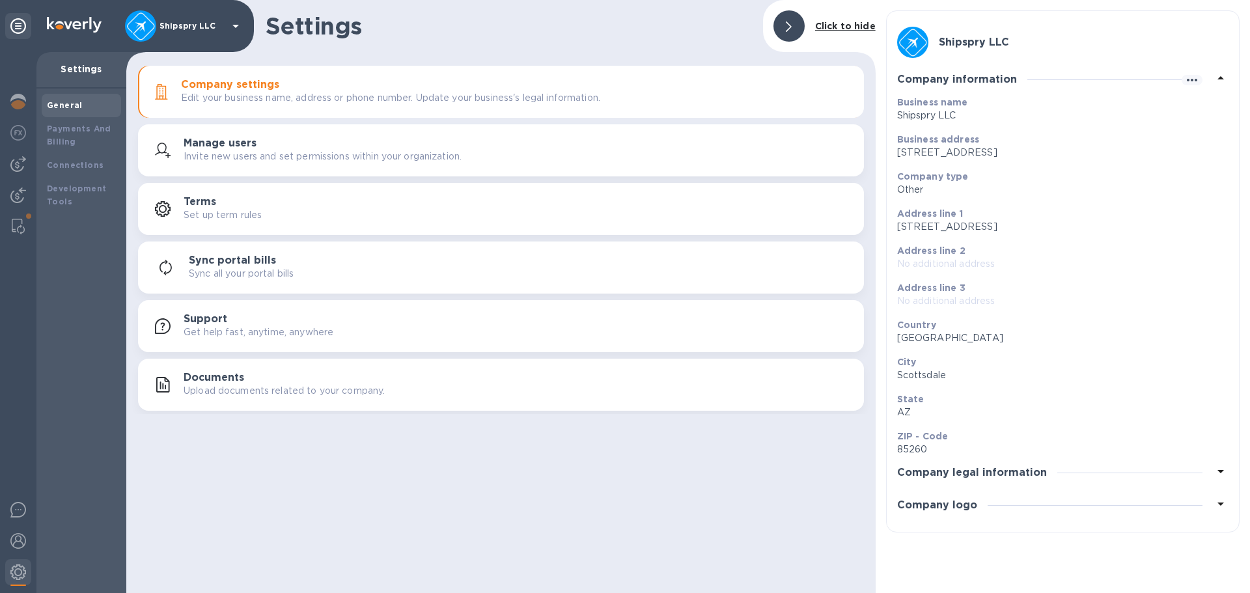
click at [1024, 472] on h3 "Company legal information" at bounding box center [972, 473] width 150 height 12
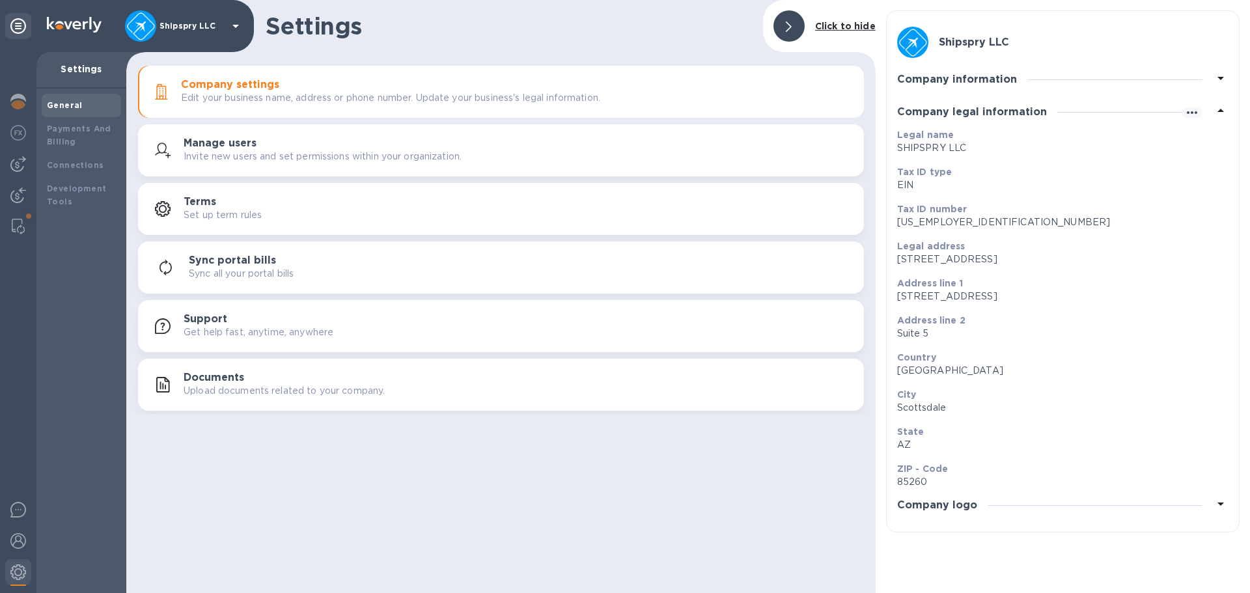
click at [961, 512] on h3 "Company logo" at bounding box center [937, 506] width 80 height 12
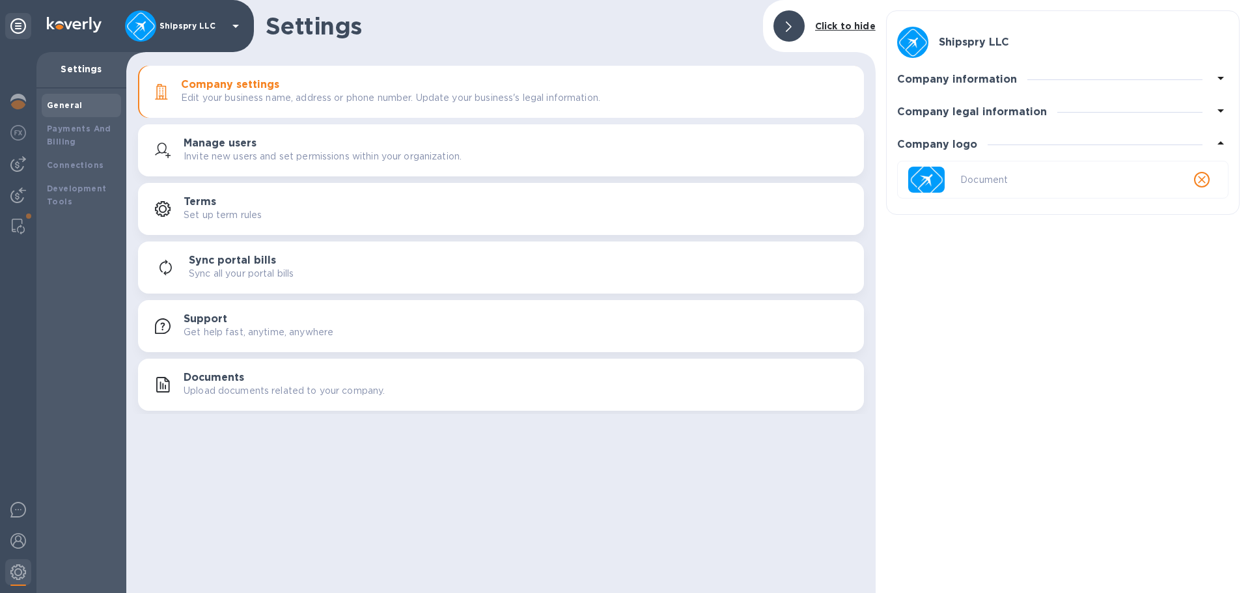
click at [789, 22] on icon at bounding box center [789, 26] width 6 height 10
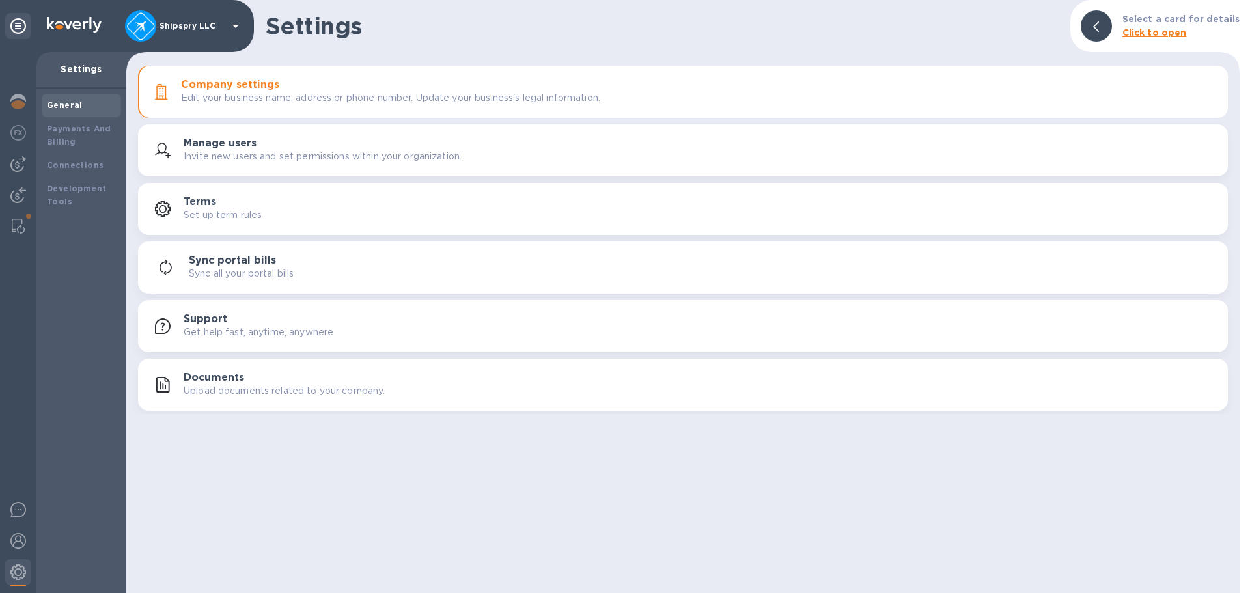
click at [216, 177] on div "Company settings Edit your business name, address or phone number. Update your …" at bounding box center [683, 239] width 1114 height 352
click at [225, 162] on p "Invite new users and set permissions within your organization." at bounding box center [323, 157] width 278 height 14
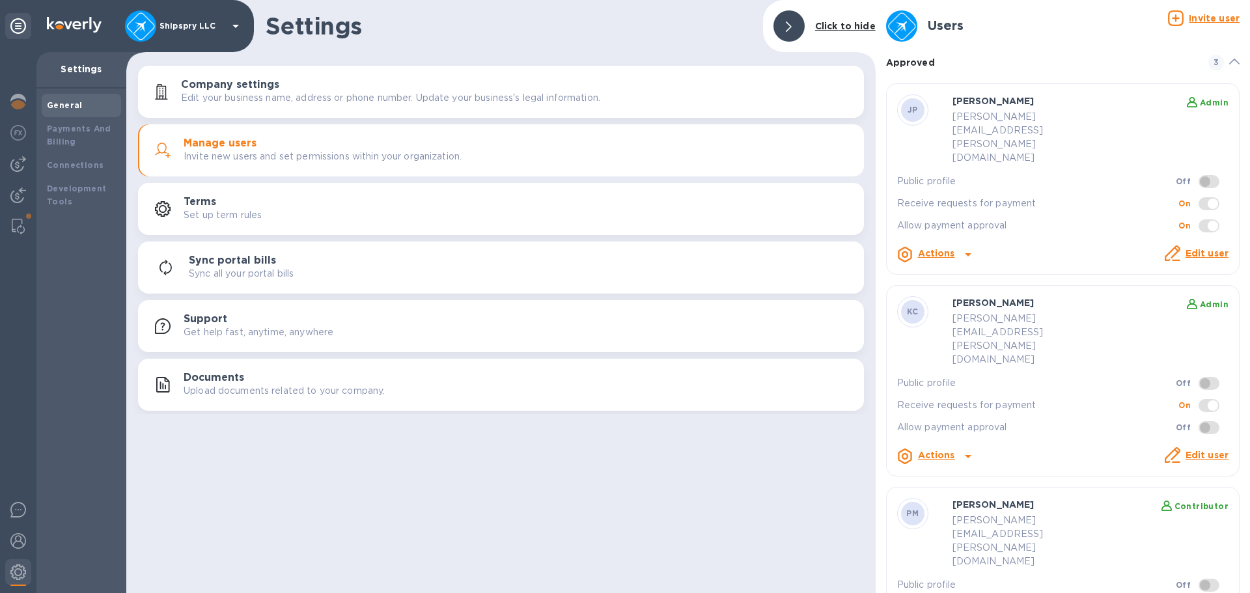
click at [759, 460] on div at bounding box center [625, 296] width 1250 height 593
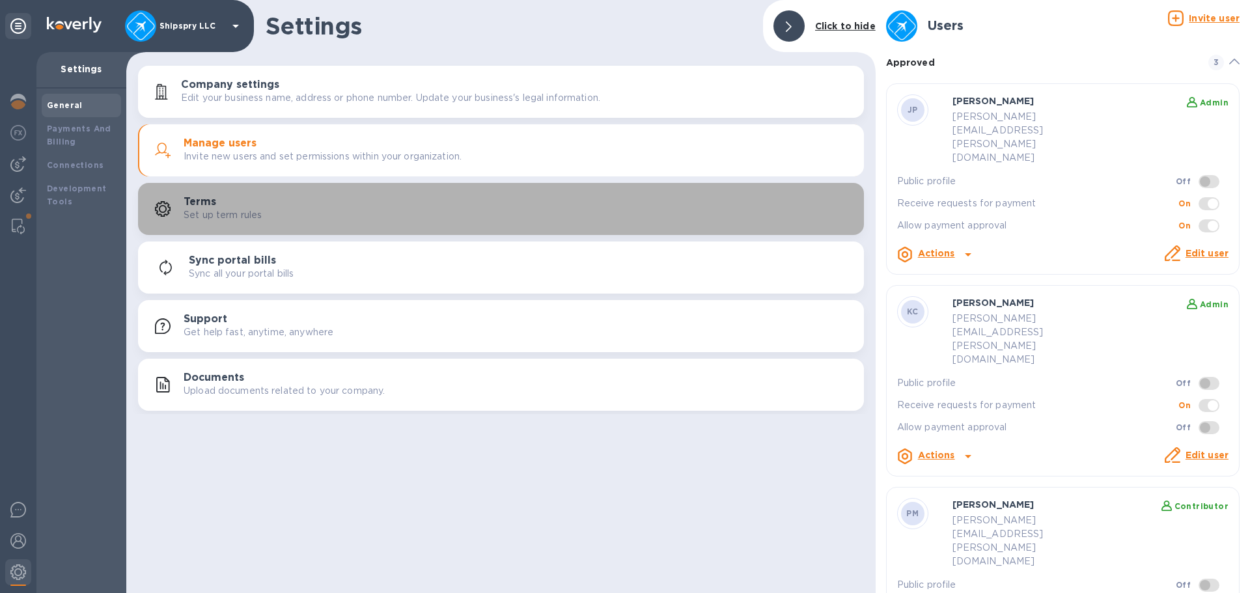
click at [215, 205] on h3 "Terms" at bounding box center [200, 202] width 33 height 12
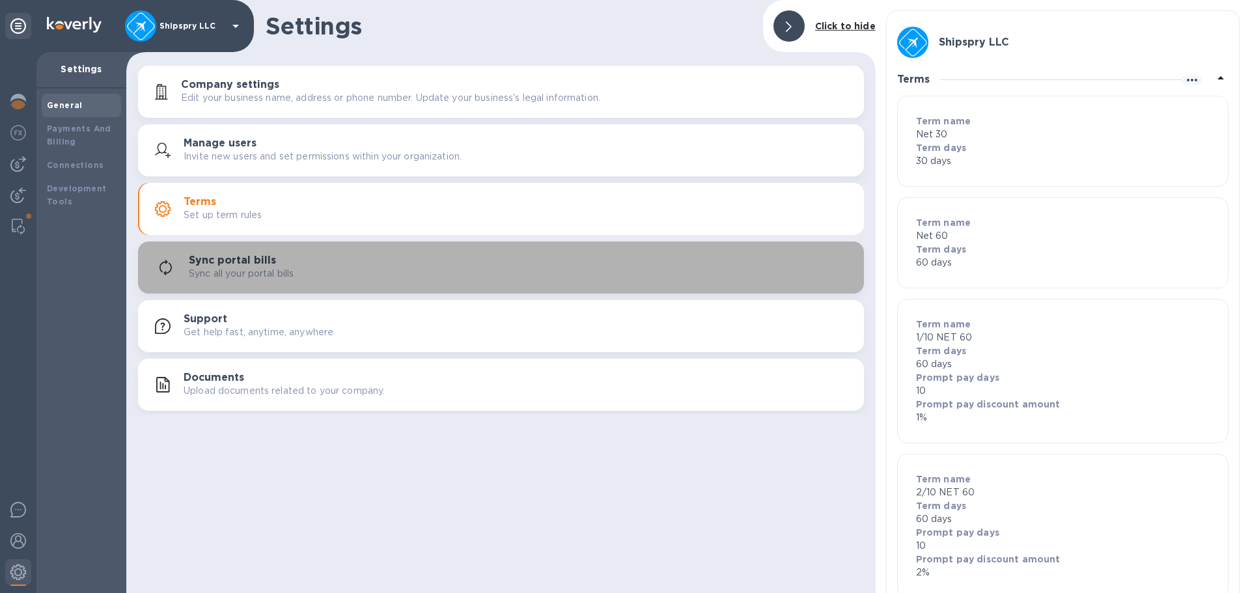
click at [232, 275] on p "Sync all your portal bills" at bounding box center [241, 274] width 105 height 14
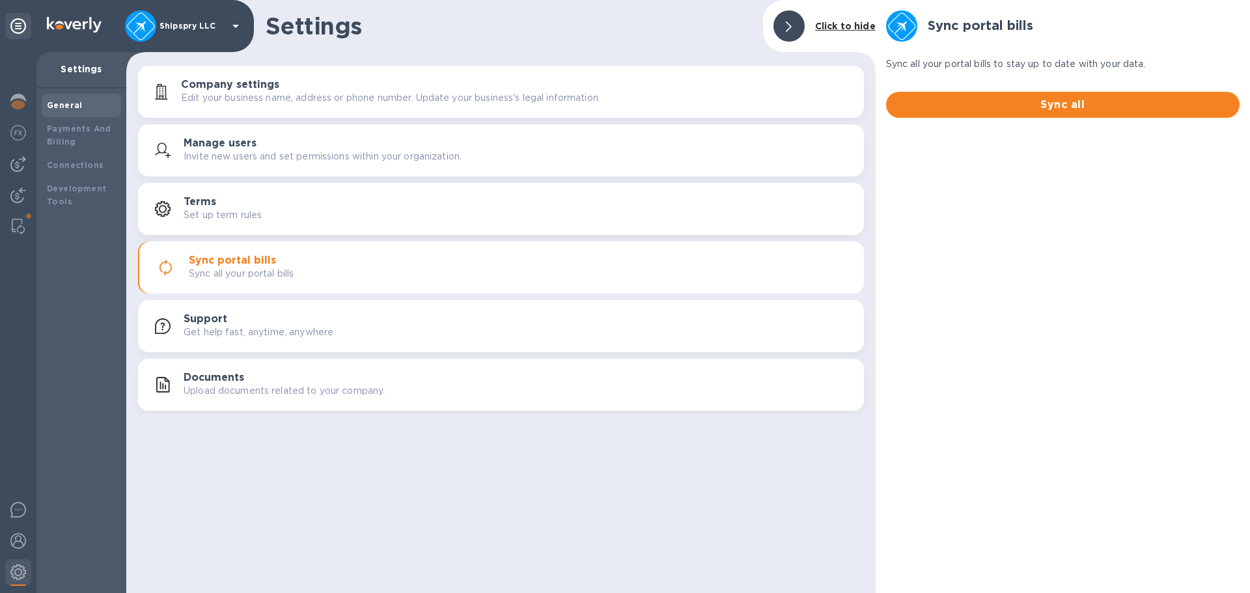
click at [242, 326] on p "Get help fast, anytime, anywhere" at bounding box center [259, 333] width 150 height 14
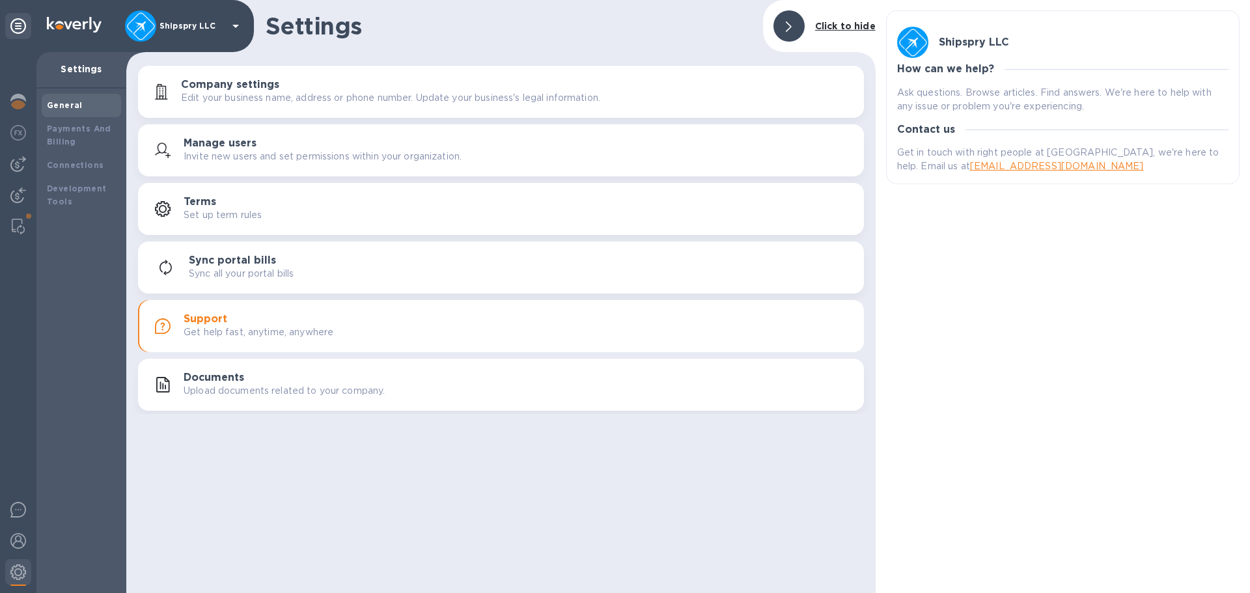
click at [255, 391] on p "Upload documents related to your company." at bounding box center [284, 391] width 201 height 14
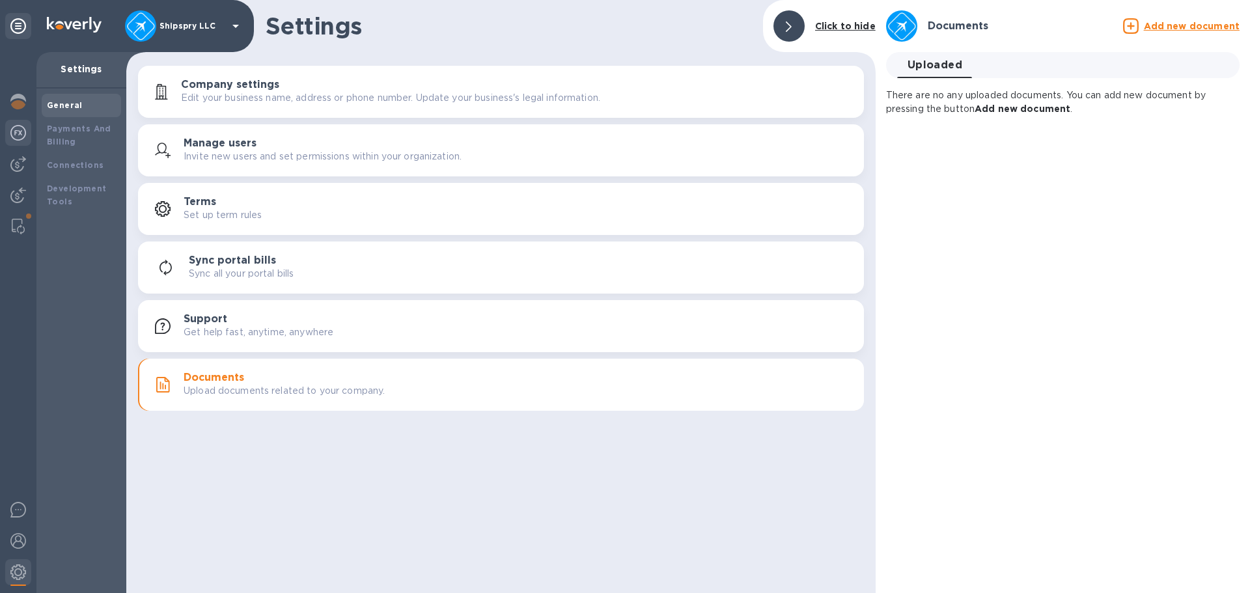
click at [22, 134] on img at bounding box center [18, 133] width 16 height 16
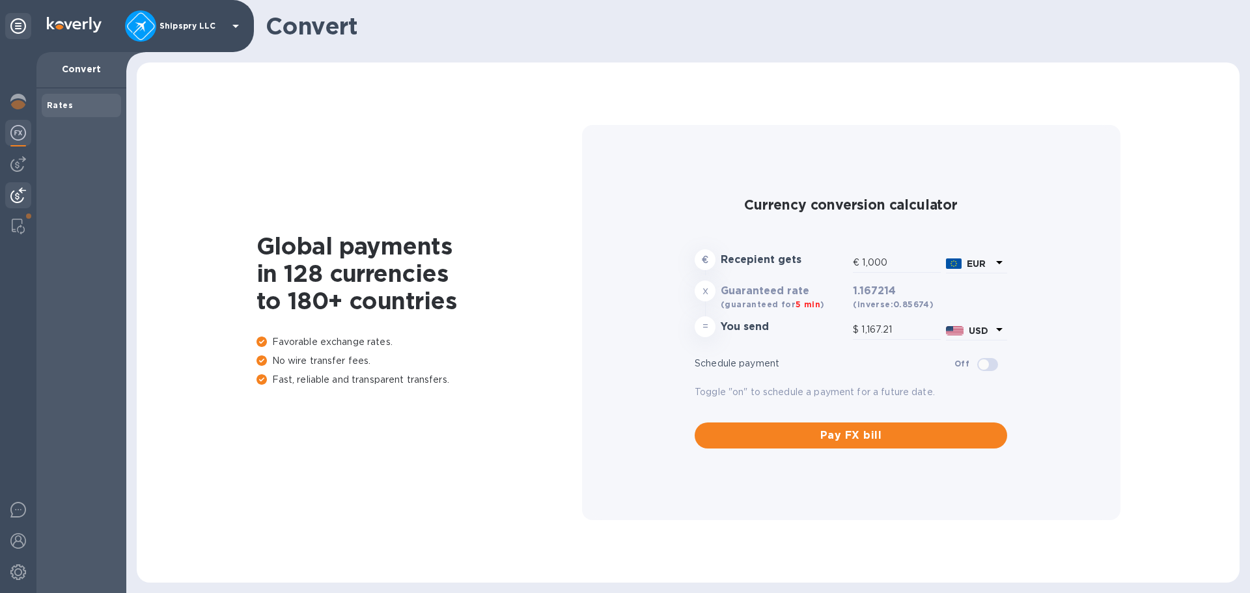
click at [16, 191] on img at bounding box center [18, 196] width 16 height 16
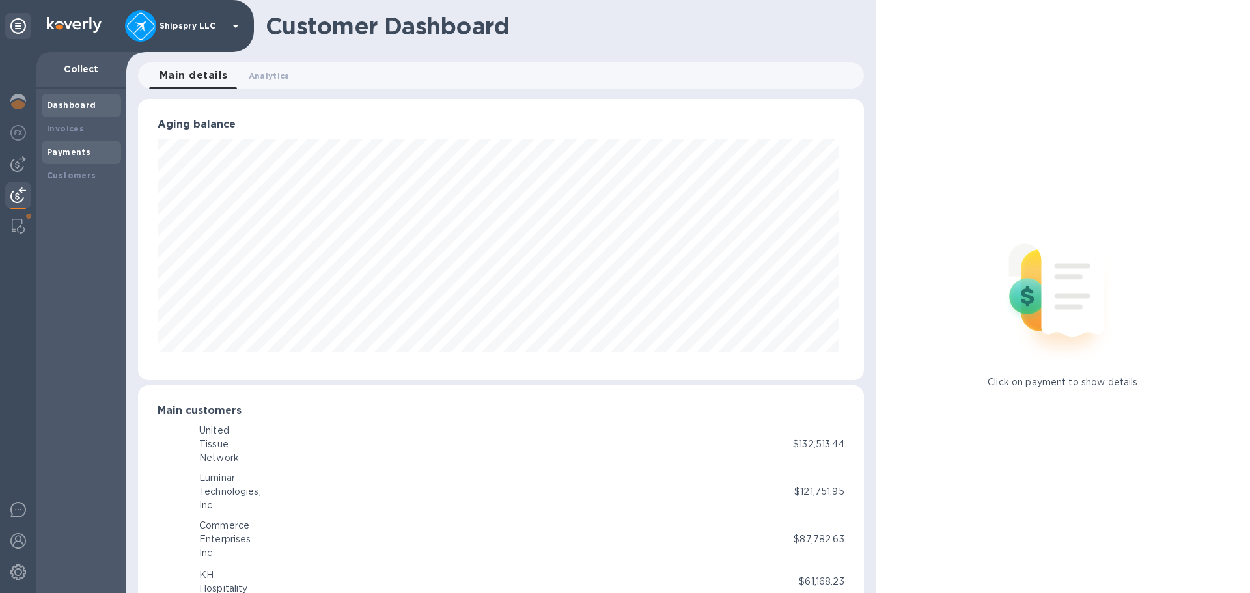
scroll to position [651013, 650573]
click at [66, 149] on b "Payments" at bounding box center [69, 152] width 44 height 10
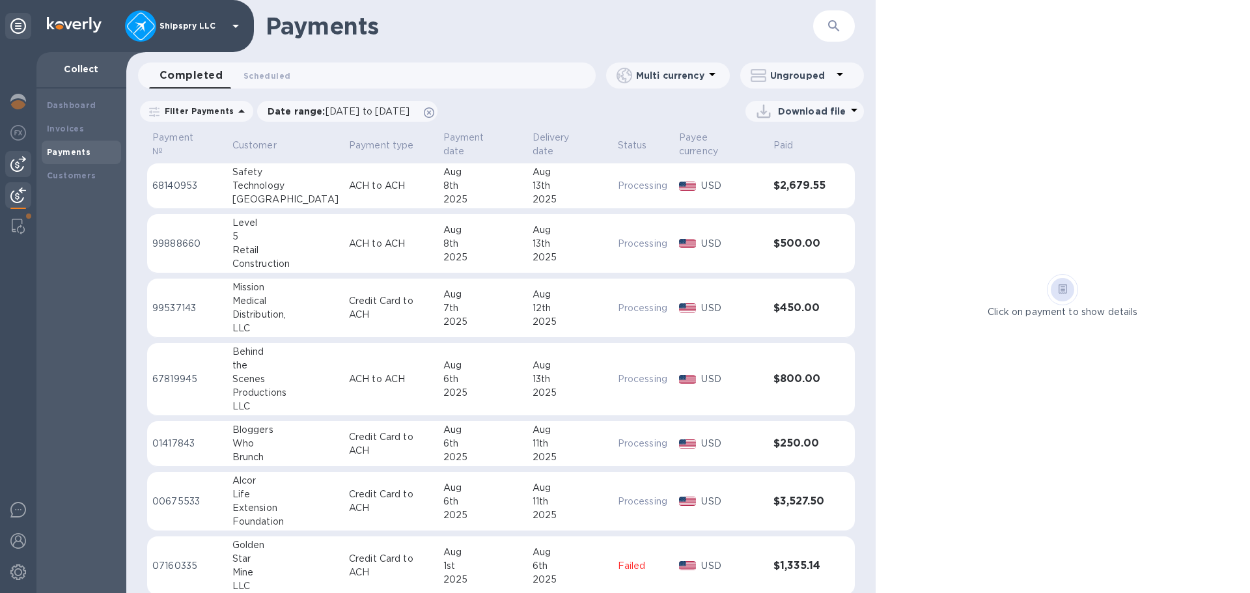
click at [20, 162] on img at bounding box center [18, 164] width 16 height 16
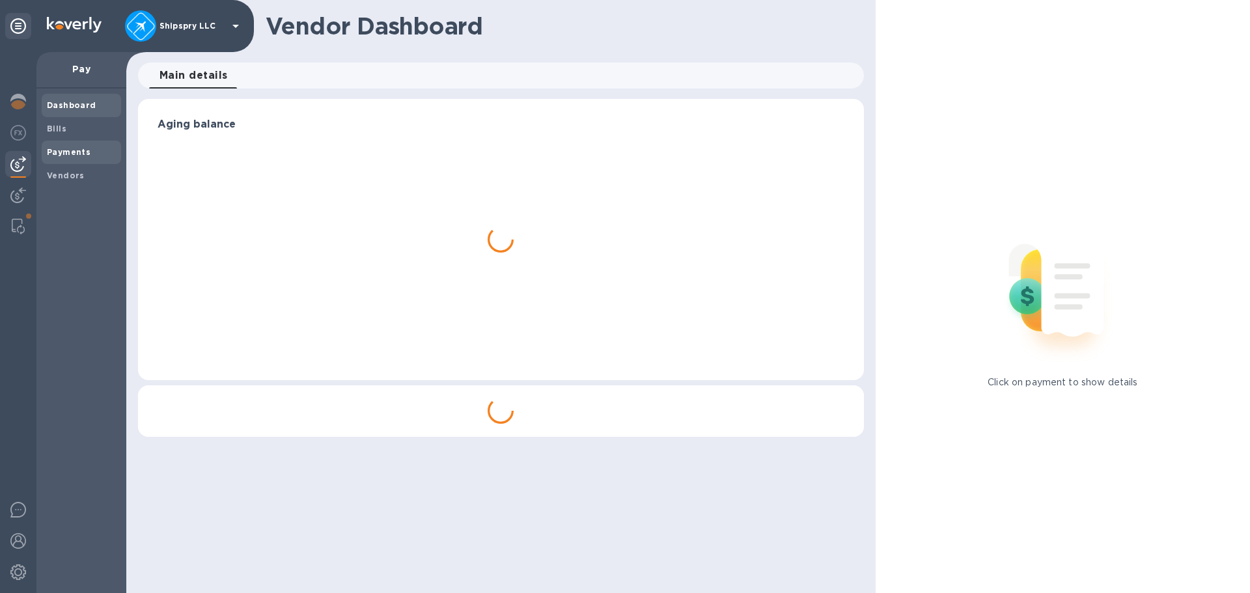
click at [80, 153] on b "Payments" at bounding box center [69, 152] width 44 height 10
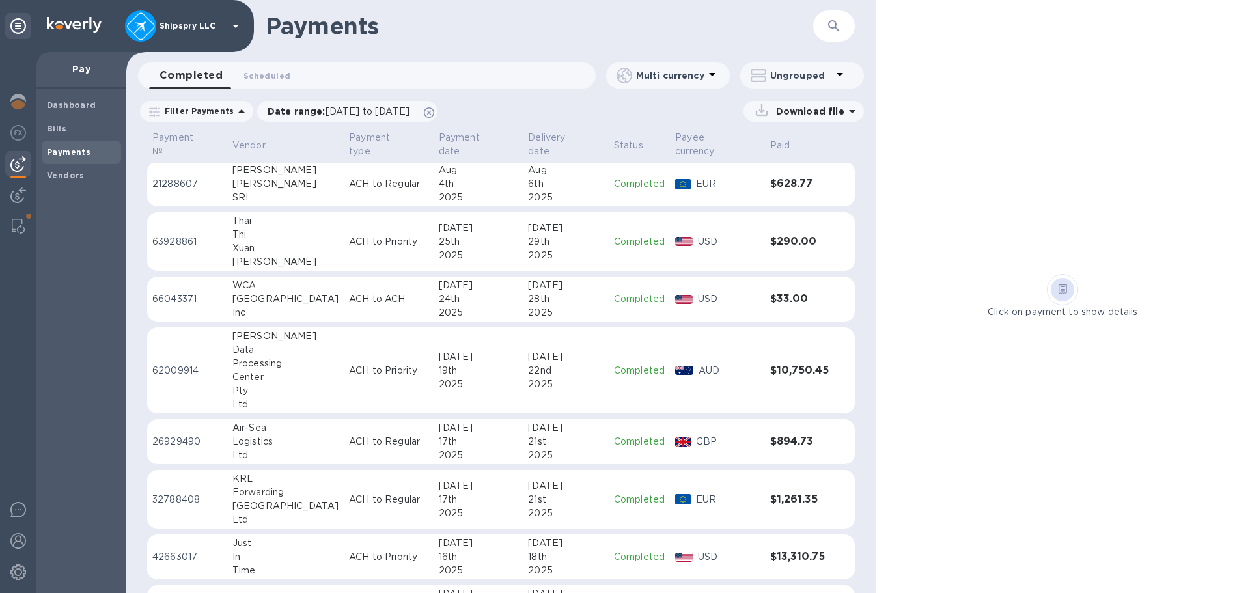
scroll to position [261, 0]
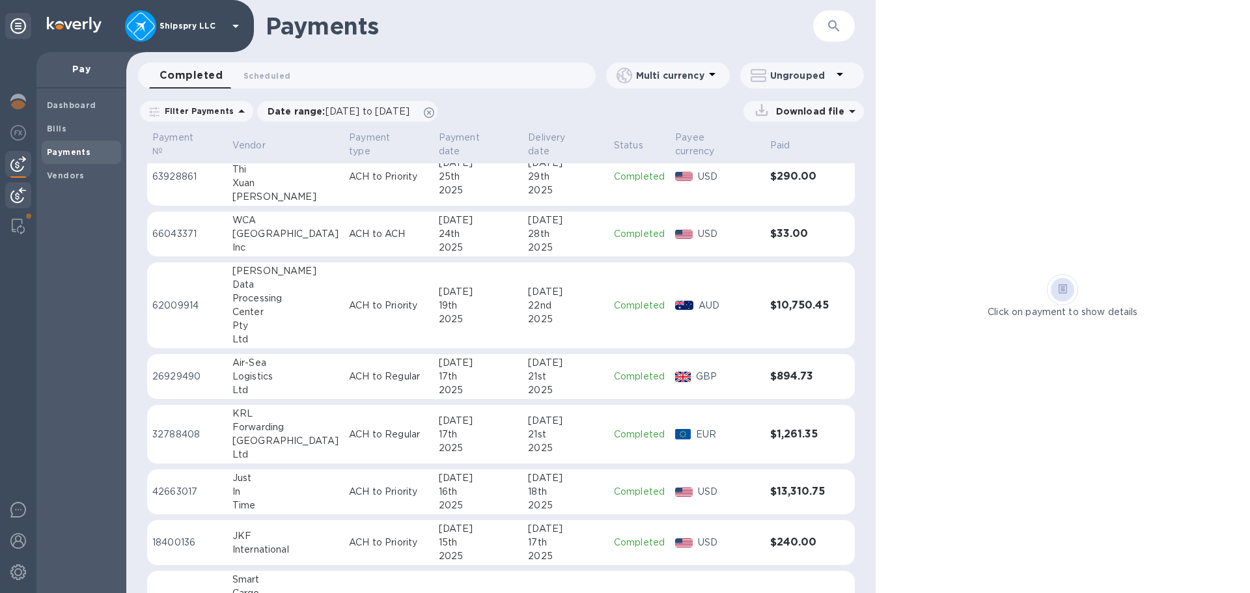
click at [9, 193] on div at bounding box center [18, 196] width 26 height 29
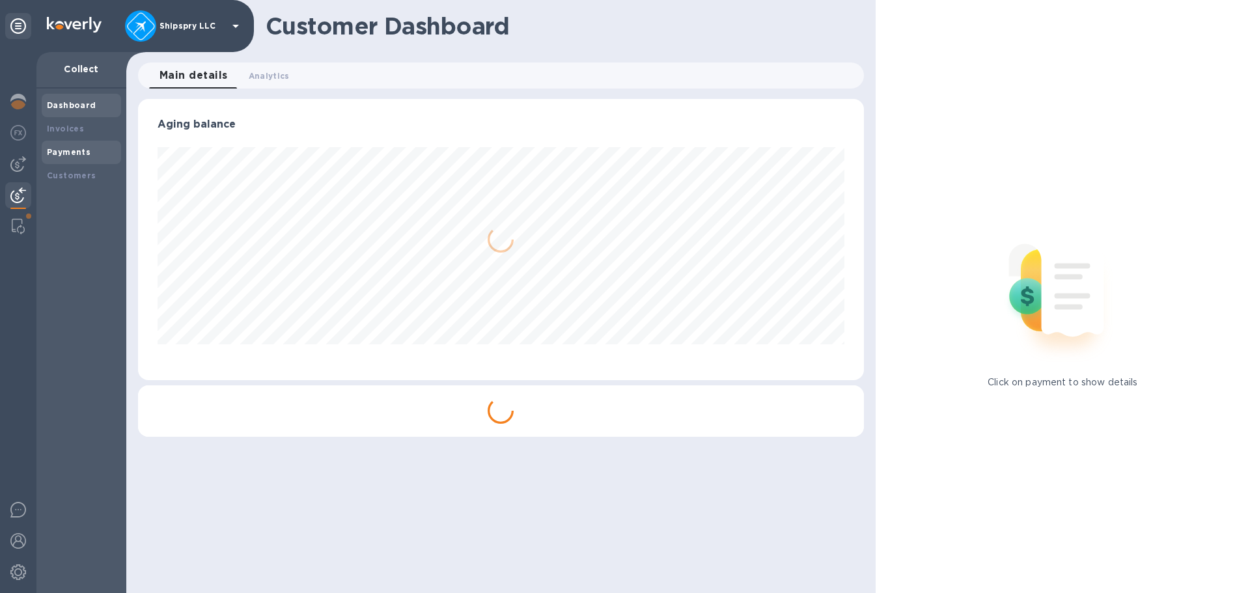
scroll to position [281, 726]
click at [64, 156] on b "Payments" at bounding box center [69, 152] width 44 height 10
